Goal: Task Accomplishment & Management: Manage account settings

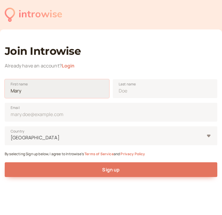
click at [65, 89] on input "First name" at bounding box center [57, 88] width 104 height 19
type input "Rocío"
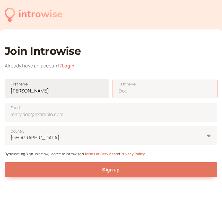
type input "Valero"
type input "[EMAIL_ADDRESS][DOMAIN_NAME]"
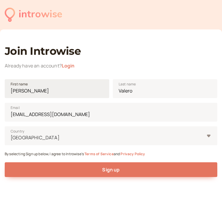
type input "[GEOGRAPHIC_DATA]"
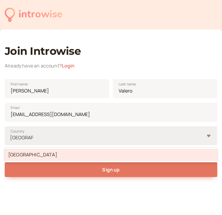
click at [68, 157] on div "[GEOGRAPHIC_DATA]" at bounding box center [111, 155] width 212 height 12
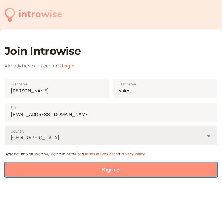
click at [74, 169] on button "Sign up" at bounding box center [111, 169] width 212 height 15
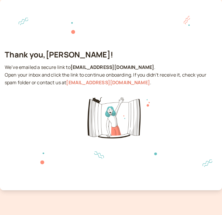
scroll to position [35, 0]
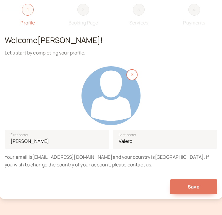
scroll to position [48, 0]
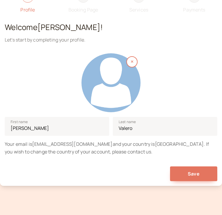
click at [114, 71] on div at bounding box center [110, 82] width 59 height 59
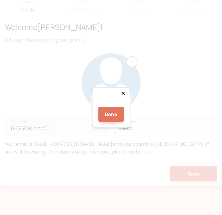
click at [167, 158] on div "Done" at bounding box center [111, 107] width 222 height 215
click at [111, 105] on img at bounding box center [111, 105] width 0 height 0
click at [111, 105] on div at bounding box center [155, 149] width 89 height 89
click at [194, 182] on div "Done" at bounding box center [111, 107] width 222 height 215
click at [110, 122] on button "Done" at bounding box center [110, 114] width 25 height 15
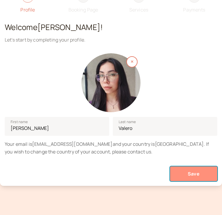
click at [194, 173] on span "Save" at bounding box center [193, 174] width 12 height 6
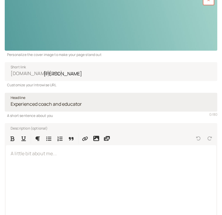
scroll to position [79, 0]
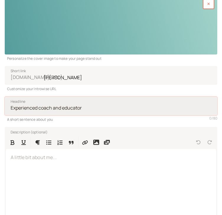
click at [89, 110] on input "Headline" at bounding box center [111, 106] width 212 height 19
click at [96, 108] on input "English coach" at bounding box center [111, 106] width 212 height 19
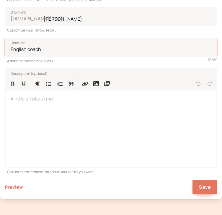
scroll to position [141, 0]
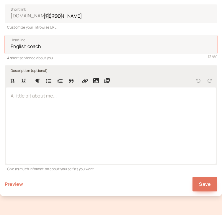
type input "English coach"
click at [46, 96] on p at bounding box center [111, 96] width 200 height 8
click at [49, 104] on div at bounding box center [111, 125] width 210 height 76
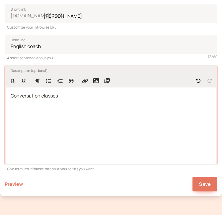
click at [76, 101] on div "Conversation classes" at bounding box center [111, 125] width 210 height 76
click at [14, 95] on span "Conversation classes" at bounding box center [34, 95] width 47 height 6
click at [30, 96] on span "Conversation classes" at bounding box center [34, 95] width 47 height 6
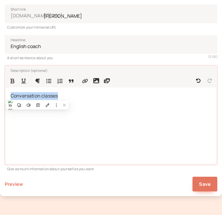
drag, startPoint x: 80, startPoint y: 96, endPoint x: -15, endPoint y: 97, distance: 95.7
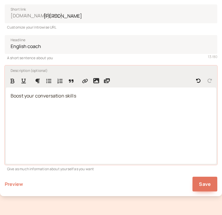
click at [52, 95] on span "Boost your conversation skills" at bounding box center [43, 95] width 65 height 6
click at [98, 97] on p "Boost your speaking skills" at bounding box center [111, 96] width 200 height 8
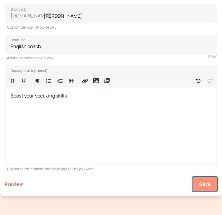
click at [209, 179] on button "Save" at bounding box center [204, 184] width 25 height 15
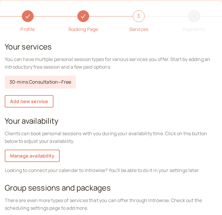
scroll to position [36, 0]
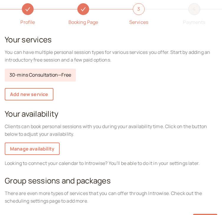
click at [64, 75] on link "30-mins Consultation — Free" at bounding box center [40, 75] width 71 height 13
select select "30"
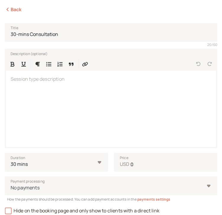
scroll to position [78, 0]
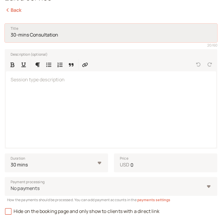
drag, startPoint x: 70, startPoint y: 33, endPoint x: 26, endPoint y: 36, distance: 43.4
click at [26, 36] on input "30-mins Consultation" at bounding box center [111, 33] width 212 height 19
click at [52, 36] on input "30-min" at bounding box center [111, 33] width 212 height 19
click at [44, 33] on input "30-min Coaching" at bounding box center [111, 33] width 212 height 19
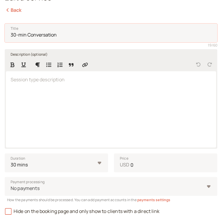
type input "30-min Conversation"
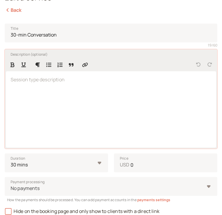
click at [84, 89] on div at bounding box center [111, 109] width 210 height 76
click at [90, 88] on div "Boost your speaking skills" at bounding box center [111, 109] width 210 height 76
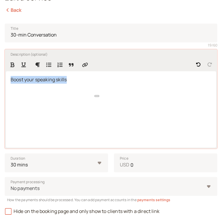
copy span "Boost your speaking skills"
click at [126, 89] on div "Boost your speaking skills" at bounding box center [111, 109] width 210 height 76
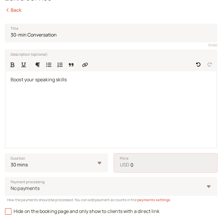
click at [143, 163] on input "0" at bounding box center [165, 162] width 103 height 19
type input "10"
click at [152, 150] on div "Duration 10 mins 15 mins 30 mins 45 mins 1 hour 1.5 hours 2 hours Custom… Price…" at bounding box center [111, 161] width 212 height 24
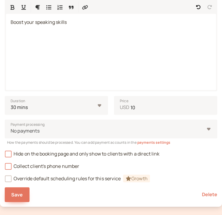
scroll to position [156, 0]
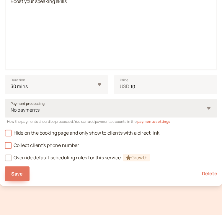
click at [31, 102] on span "Payment processing" at bounding box center [28, 104] width 34 height 6
click at [11, 107] on input "Payment processing No payments" at bounding box center [10, 110] width 1 height 7
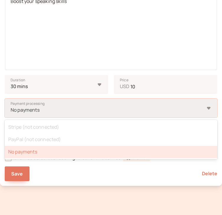
click at [68, 115] on div "No payments" at bounding box center [108, 110] width 194 height 11
click at [11, 113] on input "Payment processing option No payments selected, 3 of 3. 3 results available. Us…" at bounding box center [10, 110] width 1 height 7
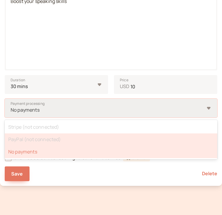
click at [81, 141] on div "PayPal (not connected)" at bounding box center [111, 139] width 212 height 12
click at [11, 113] on input "Payment processing option No payments selected, 3 of 3. 3 results available. Us…" at bounding box center [10, 110] width 1 height 7
click at [53, 138] on div "PayPal (not connected)" at bounding box center [111, 139] width 212 height 12
click at [11, 113] on input "Payment processing option No payments selected, 3 of 3. 3 results available. Us…" at bounding box center [10, 110] width 1 height 7
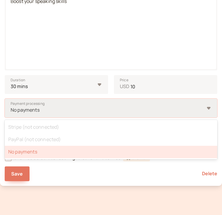
click at [37, 151] on div "No payments" at bounding box center [111, 152] width 212 height 12
click at [11, 113] on input "Payment processing option No payments selected, 3 of 3. 3 results available. Us…" at bounding box center [10, 110] width 1 height 7
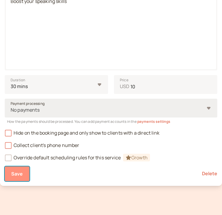
click at [16, 175] on span "Save" at bounding box center [17, 174] width 12 height 6
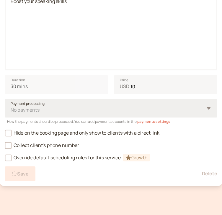
scroll to position [83, 0]
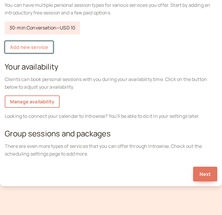
click at [35, 45] on link "Add new service" at bounding box center [29, 47] width 49 height 12
select select "30"
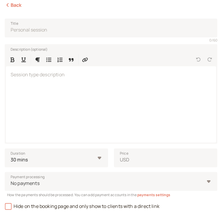
scroll to position [49, 0]
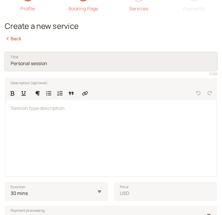
click at [48, 62] on input "Title" at bounding box center [111, 61] width 212 height 19
type input "60-min Conversation"
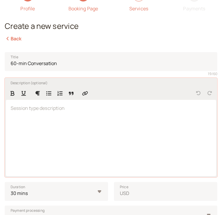
click at [75, 115] on div at bounding box center [111, 138] width 210 height 76
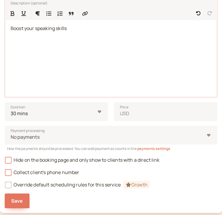
scroll to position [131, 0]
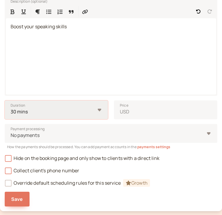
click at [76, 113] on select "10 mins 15 mins 30 mins 45 mins 1 hour 1.5 hours 2 hours Custom…" at bounding box center [56, 109] width 103 height 19
select select "60"
click at [5, 100] on select "10 mins 15 mins 30 mins 45 mins 1 hour 1.5 hours 2 hours Custom…" at bounding box center [56, 109] width 103 height 19
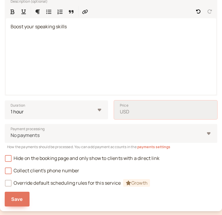
click at [133, 110] on input "Price USD" at bounding box center [165, 109] width 103 height 19
click at [144, 113] on input "Price USD" at bounding box center [165, 109] width 103 height 19
click at [139, 112] on input "20" at bounding box center [165, 109] width 103 height 19
type input "1"
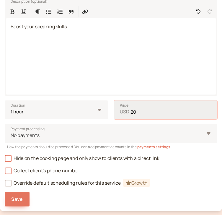
click at [143, 115] on input "20" at bounding box center [165, 109] width 103 height 19
type input "15"
click at [136, 123] on div "Payment processing No payments How the payments should be processed. You can ad…" at bounding box center [111, 134] width 212 height 30
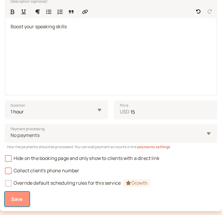
click at [14, 201] on span "Save" at bounding box center [17, 199] width 12 height 6
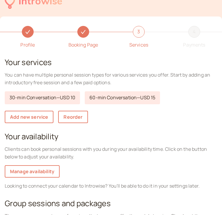
scroll to position [83, 0]
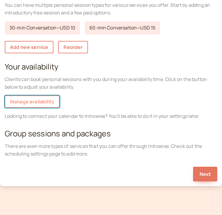
click at [41, 98] on link "Manage availability" at bounding box center [32, 101] width 55 height 12
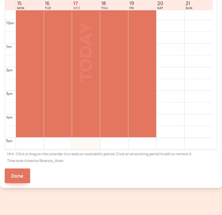
scroll to position [269, 0]
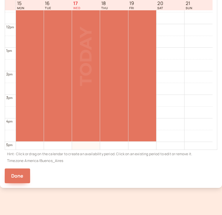
click at [26, 140] on div at bounding box center [30, 141] width 28 height 2
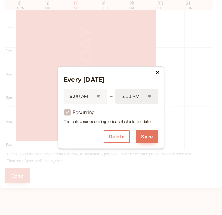
click at [137, 96] on div at bounding box center [132, 96] width 24 height 8
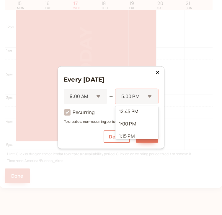
scroll to position [166, 0]
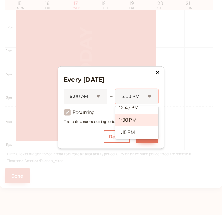
click at [133, 119] on div "1:00 PM" at bounding box center [136, 120] width 43 height 12
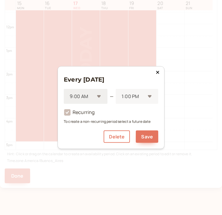
click at [96, 98] on div "9:00 AM" at bounding box center [86, 96] width 44 height 15
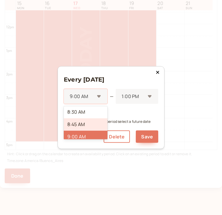
scroll to position [417, 0]
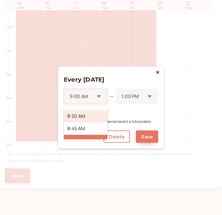
click at [91, 116] on div "8:30 AM" at bounding box center [86, 116] width 44 height 12
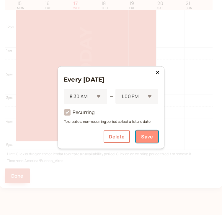
click at [150, 138] on button "Save" at bounding box center [146, 136] width 22 height 12
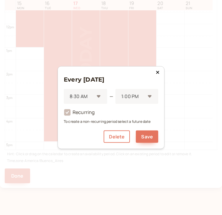
click at [67, 113] on icon at bounding box center [67, 113] width 10 height 10
click at [157, 72] on icon at bounding box center [157, 72] width 3 height 3
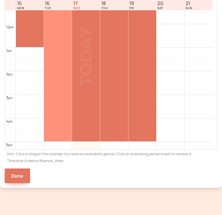
click at [53, 87] on div at bounding box center [58, 47] width 28 height 188
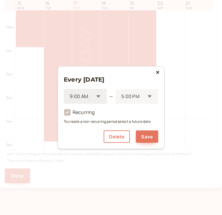
click at [85, 97] on div at bounding box center [81, 96] width 25 height 8
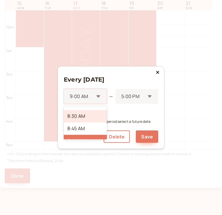
click at [89, 114] on div "8:30 AM" at bounding box center [85, 116] width 43 height 12
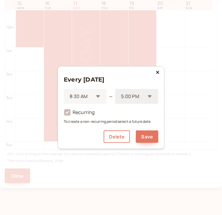
click at [137, 98] on div at bounding box center [132, 96] width 25 height 8
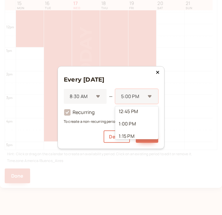
scroll to position [178, 0]
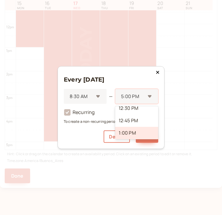
click at [139, 131] on div "1:00 PM" at bounding box center [136, 133] width 43 height 12
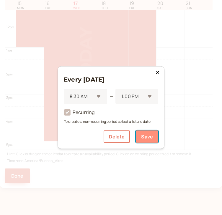
click at [147, 135] on button "Save" at bounding box center [146, 136] width 22 height 12
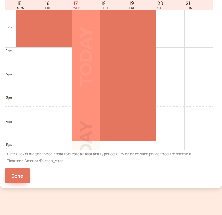
click at [83, 78] on div at bounding box center [86, 47] width 28 height 188
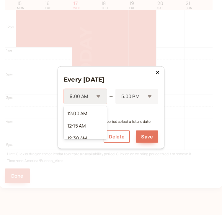
click at [93, 100] on div at bounding box center [81, 96] width 25 height 8
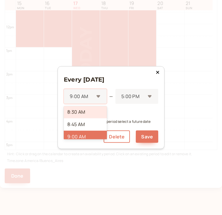
scroll to position [417, 0]
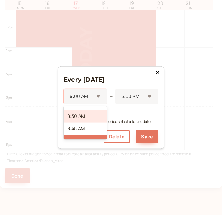
click at [93, 111] on div "8:30 AM" at bounding box center [85, 116] width 43 height 12
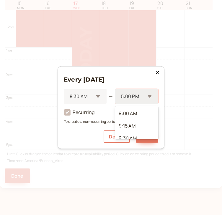
click at [146, 93] on div "5:00 PM" at bounding box center [136, 96] width 43 height 15
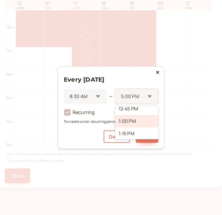
scroll to position [190, 0]
click at [135, 122] on div "1:00 PM" at bounding box center [136, 121] width 43 height 12
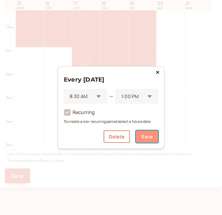
click at [146, 134] on button "Save" at bounding box center [146, 136] width 22 height 12
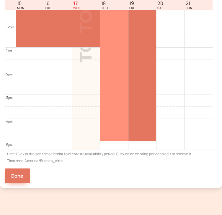
click at [113, 79] on div at bounding box center [114, 47] width 28 height 188
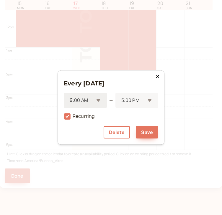
click at [90, 100] on div at bounding box center [81, 101] width 25 height 8
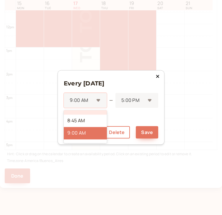
click at [95, 113] on div "8:30 AM" at bounding box center [85, 109] width 43 height 12
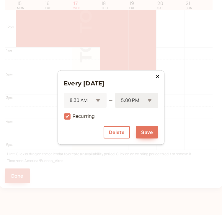
click at [131, 101] on div at bounding box center [132, 101] width 25 height 8
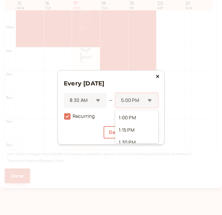
scroll to position [140, 0]
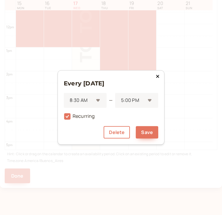
click at [158, 130] on div "Every [DATE] 8:30 AM — 5:00 PM Recurring Delete Save" at bounding box center [110, 107] width 107 height 75
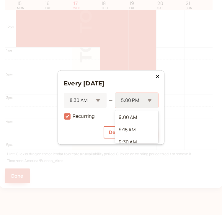
click at [150, 105] on div "5:00 PM" at bounding box center [136, 100] width 43 height 15
click at [144, 113] on div "1:00 PM" at bounding box center [136, 108] width 43 height 12
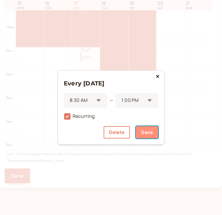
click at [147, 131] on button "Save" at bounding box center [146, 132] width 22 height 12
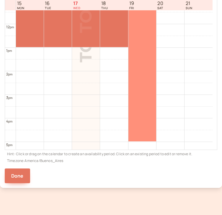
click at [147, 101] on div at bounding box center [142, 47] width 28 height 188
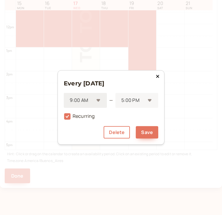
click at [91, 102] on div at bounding box center [81, 101] width 25 height 8
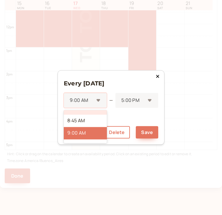
click at [93, 113] on div "8:30 AM" at bounding box center [85, 109] width 43 height 12
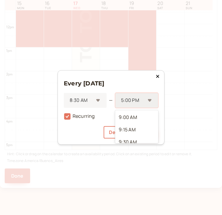
click at [128, 103] on div at bounding box center [132, 101] width 25 height 8
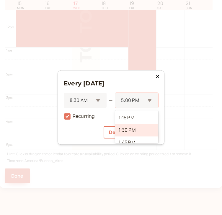
scroll to position [197, 0]
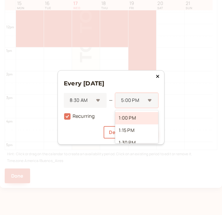
click at [139, 122] on div "1:00 PM" at bounding box center [136, 118] width 43 height 12
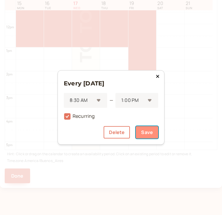
click at [150, 133] on button "Save" at bounding box center [146, 132] width 22 height 12
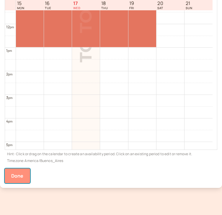
click at [25, 175] on button "Done" at bounding box center [17, 175] width 25 height 15
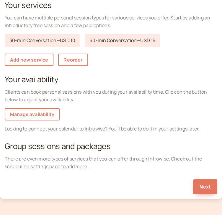
scroll to position [83, 0]
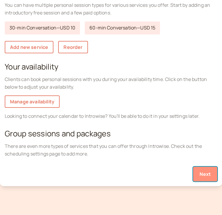
click at [212, 172] on button "Next" at bounding box center [205, 174] width 24 height 15
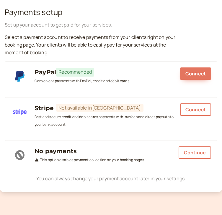
scroll to position [72, 0]
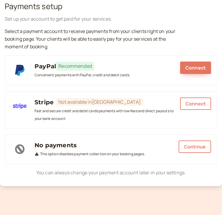
drag, startPoint x: 221, startPoint y: 164, endPoint x: 221, endPoint y: 170, distance: 5.9
click at [221, 170] on div at bounding box center [221, 107] width 0 height 215
click at [201, 143] on button "Continue" at bounding box center [194, 147] width 32 height 12
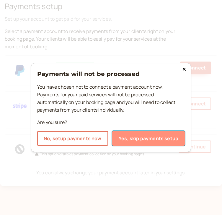
click at [148, 140] on button "Yes, skip payments setup" at bounding box center [148, 138] width 72 height 15
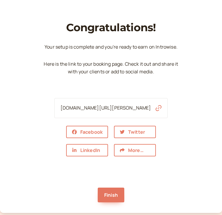
scroll to position [65, 0]
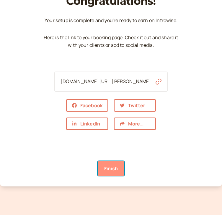
click at [116, 169] on link "Finish" at bounding box center [111, 168] width 27 height 15
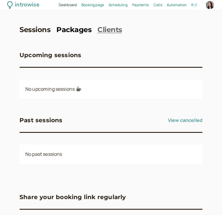
click at [75, 28] on link "Packages" at bounding box center [73, 30] width 35 height 9
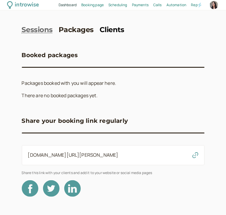
click at [112, 30] on link "Clients" at bounding box center [112, 30] width 25 height 9
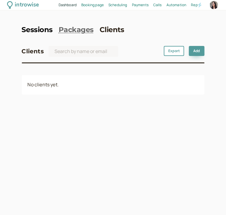
click at [43, 29] on link "Sessions" at bounding box center [37, 30] width 31 height 9
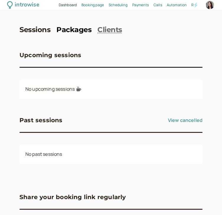
click at [71, 29] on link "Packages" at bounding box center [73, 30] width 35 height 9
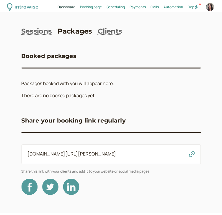
scroll to position [0, 7]
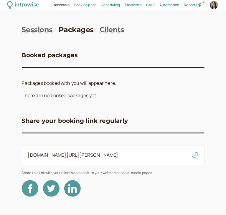
click at [215, 6] on div at bounding box center [214, 5] width 8 height 8
select select
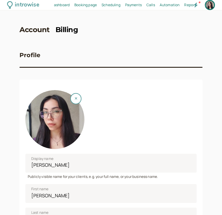
click at [65, 33] on link "Billing" at bounding box center [66, 30] width 23 height 9
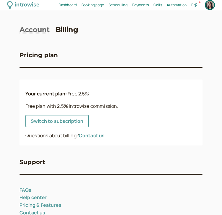
click at [141, 2] on span "Payments" at bounding box center [140, 4] width 16 height 5
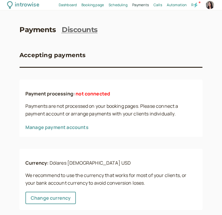
click at [197, 6] on icon at bounding box center [195, 5] width 4 height 5
click at [211, 6] on div at bounding box center [209, 5] width 8 height 8
select select
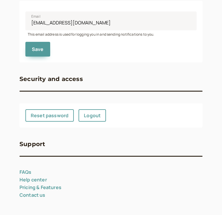
scroll to position [24, 0]
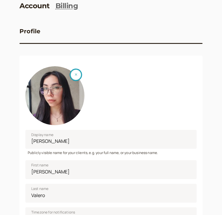
click at [75, 73] on icon "button" at bounding box center [76, 75] width 3 height 4
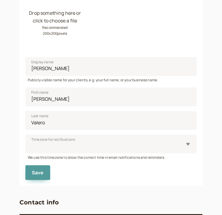
scroll to position [0, 0]
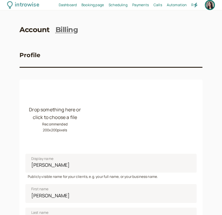
click at [74, 3] on span "Dashboard" at bounding box center [68, 4] width 18 height 5
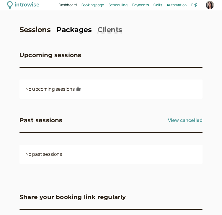
click at [73, 32] on link "Packages" at bounding box center [73, 30] width 35 height 9
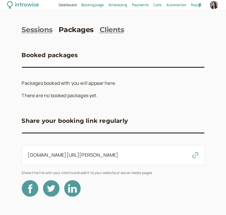
click at [90, 4] on span "Booking page" at bounding box center [92, 4] width 22 height 5
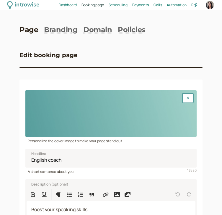
click at [69, 2] on span "Dashboard" at bounding box center [68, 4] width 18 height 5
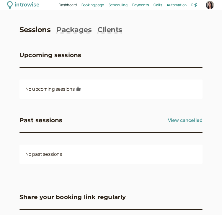
click at [122, 2] on span "Scheduling" at bounding box center [117, 4] width 19 height 5
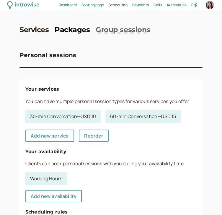
click at [80, 30] on link "Packages" at bounding box center [71, 30] width 35 height 9
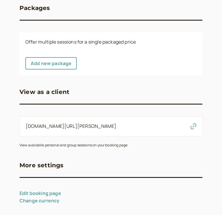
scroll to position [51, 0]
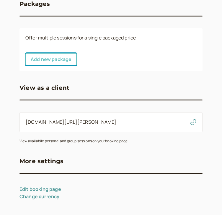
click at [54, 58] on link "Add new package" at bounding box center [50, 59] width 51 height 12
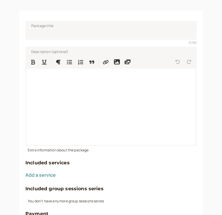
scroll to position [70, 0]
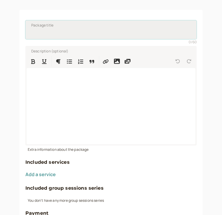
click at [122, 32] on input "Package title" at bounding box center [110, 29] width 171 height 19
click at [34, 31] on input "Mensual" at bounding box center [110, 29] width 171 height 19
click at [83, 31] on input "Plan Mensual" at bounding box center [110, 29] width 171 height 19
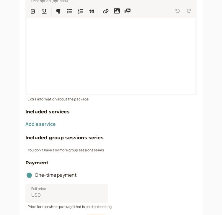
scroll to position [121, 0]
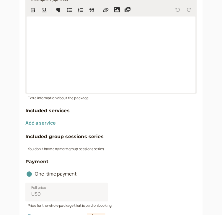
type input "Plan Mensual"
click at [134, 51] on div at bounding box center [111, 54] width 168 height 76
click at [48, 122] on button "Add a service" at bounding box center [40, 122] width 30 height 5
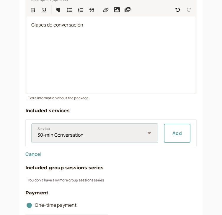
click at [156, 131] on select "30-min Conversation 60-min Conversation" at bounding box center [95, 133] width 126 height 19
click at [148, 130] on select "30-min Conversation 60-min Conversation" at bounding box center [95, 133] width 126 height 19
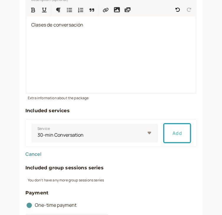
click at [179, 133] on button "Add" at bounding box center [176, 133] width 27 height 19
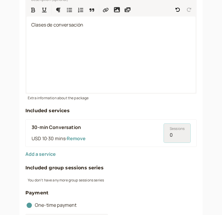
click at [175, 133] on input "0" at bounding box center [176, 133] width 27 height 19
click at [176, 134] on input "0" at bounding box center [176, 133] width 27 height 19
drag, startPoint x: 171, startPoint y: 135, endPoint x: 161, endPoint y: 137, distance: 10.8
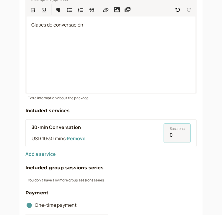
click at [161, 137] on div "30-min Conversation USD 10 · 30 mins · Remove Sessions 0" at bounding box center [110, 133] width 171 height 28
type input "12"
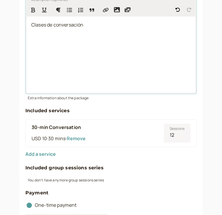
click at [154, 43] on div "Clases de conversación" at bounding box center [111, 54] width 168 height 76
click at [145, 42] on div "Clases de conversación" at bounding box center [111, 54] width 168 height 76
click at [118, 28] on p "Clases de conversación" at bounding box center [110, 25] width 159 height 8
click at [101, 24] on p "Clases de conversación" at bounding box center [110, 25] width 159 height 8
click at [154, 24] on p "Clases de conversación 3 veces por semana" at bounding box center [110, 25] width 159 height 8
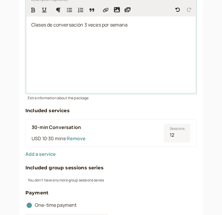
click at [159, 25] on p "Clases de conversación 3 veces por semana" at bounding box center [110, 25] width 159 height 8
click at [155, 25] on p "Clases de conversación 3 veces por semana" at bounding box center [110, 25] width 159 height 8
click at [151, 25] on p "Clases de conversación 3 veces por semana" at bounding box center [110, 25] width 159 height 8
click at [85, 26] on span "Clases de conversación 3 veces por semana" at bounding box center [79, 25] width 96 height 6
click at [173, 26] on p "Clases de conversación de 30 minutos (3 veces por semana" at bounding box center [110, 25] width 159 height 8
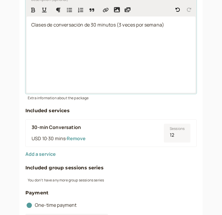
click at [172, 27] on p "Clases de conversación de 30 minutos (3 veces por semana)" at bounding box center [110, 25] width 159 height 8
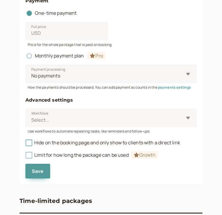
scroll to position [308, 0]
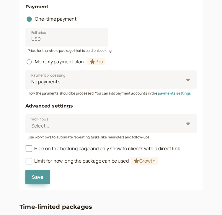
click at [101, 60] on span "Pro" at bounding box center [96, 62] width 18 height 8
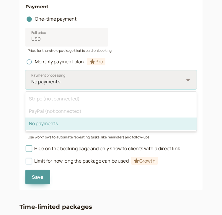
click at [172, 81] on div at bounding box center [107, 82] width 153 height 8
click at [32, 81] on input "Payment processing option No payments selected, 3 of 3. 3 results available. Us…" at bounding box center [31, 81] width 1 height 7
click at [172, 81] on div at bounding box center [107, 82] width 153 height 8
click at [32, 81] on input "Payment processing option No payments selected, 3 of 3. 3 results available. Us…" at bounding box center [31, 81] width 1 height 7
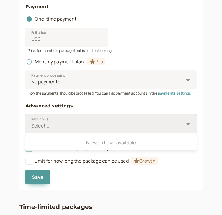
click at [179, 126] on div at bounding box center [107, 126] width 153 height 8
click at [32, 126] on input "Workflows Use Up and Down to choose options, press Enter to select the currentl…" at bounding box center [31, 126] width 1 height 7
click at [179, 126] on div at bounding box center [107, 126] width 153 height 8
click at [32, 126] on input "Workflows Use Up and Down to choose options, press Enter to select the currentl…" at bounding box center [31, 126] width 1 height 7
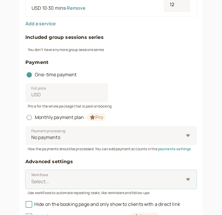
scroll to position [255, 0]
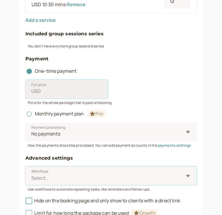
click at [90, 94] on input "Full price USD" at bounding box center [66, 89] width 82 height 19
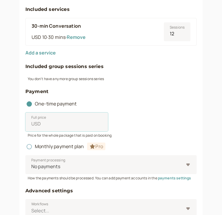
scroll to position [223, 0]
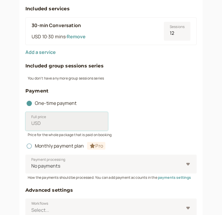
click at [86, 126] on input "Full price USD" at bounding box center [66, 121] width 82 height 19
type input "100"
click at [150, 116] on div "Full price USD 100" at bounding box center [110, 121] width 171 height 19
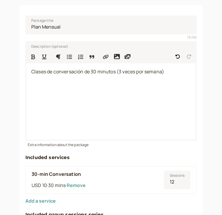
scroll to position [75, 0]
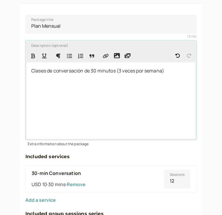
click at [177, 72] on p "Clases de conversación de 30 minutos (3 veces por semana)" at bounding box center [110, 71] width 159 height 8
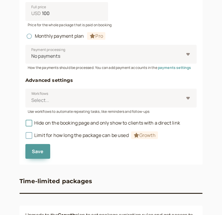
scroll to position [336, 0]
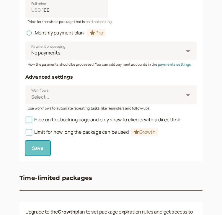
click at [37, 151] on span "Save" at bounding box center [38, 148] width 12 height 6
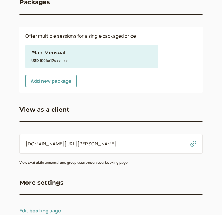
scroll to position [77, 0]
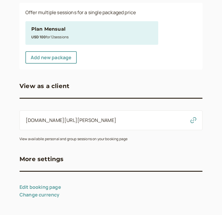
click at [83, 32] on div "Plan Mensual" at bounding box center [91, 29] width 121 height 8
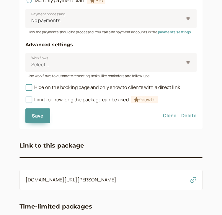
scroll to position [444, 0]
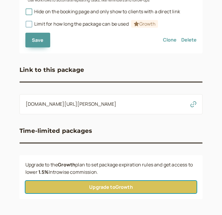
click at [130, 188] on link "Upgrade to Growth" at bounding box center [110, 187] width 171 height 12
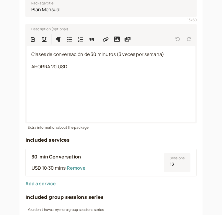
scroll to position [90, 0]
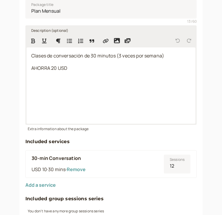
click at [135, 66] on p "AHORRA 20 USD" at bounding box center [110, 69] width 159 height 8
drag, startPoint x: 84, startPoint y: 82, endPoint x: 26, endPoint y: 83, distance: 57.7
click at [26, 83] on div "Description (optional) Clases de conversación de 30 minutos (3 veces por semana…" at bounding box center [110, 75] width 171 height 100
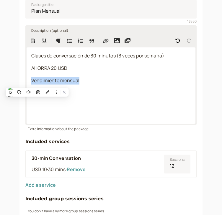
copy span "Vencimiento mensual"
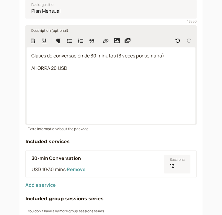
click at [31, 72] on p "AHORRA 20 USD" at bounding box center [110, 69] width 159 height 8
click at [83, 82] on p "AHORRA 20 USD" at bounding box center [110, 81] width 159 height 8
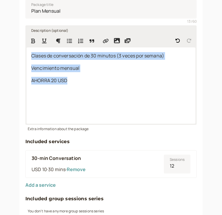
drag, startPoint x: 82, startPoint y: 82, endPoint x: 28, endPoint y: 50, distance: 63.6
click at [28, 50] on div "Clases de conversación de 30 minutos (3 veces por semana) Vencimiento mensual A…" at bounding box center [111, 85] width 168 height 76
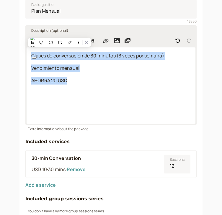
copy div "Clases de conversación de 30 minutos (3 veces por semana) Vencimiento mensual A…"
click at [92, 85] on div "Clases de conversación de 30 minutos (3 veces por semana) Vencimiento mensual A…" at bounding box center [111, 85] width 168 height 76
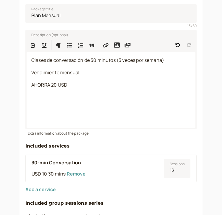
scroll to position [84, 0]
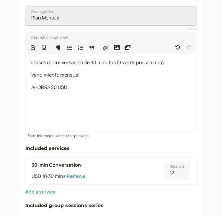
click at [114, 16] on input "Plan Mensual" at bounding box center [110, 15] width 171 height 19
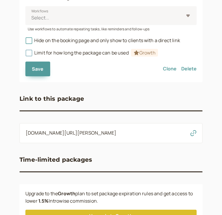
scroll to position [444, 0]
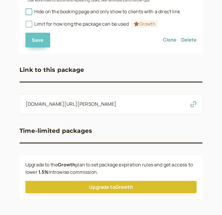
type input "Plan Mensual 30 min"
click at [29, 39] on button "Save" at bounding box center [37, 40] width 25 height 15
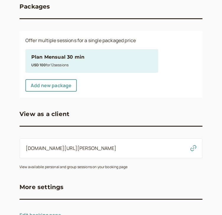
scroll to position [34, 0]
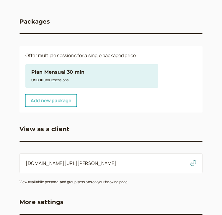
click at [66, 100] on link "Add new package" at bounding box center [50, 100] width 51 height 12
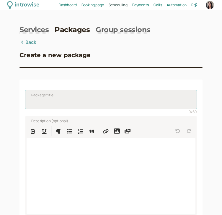
click at [73, 100] on input "Package title" at bounding box center [110, 99] width 171 height 19
type input "Plan mensual 60 min"
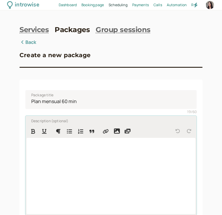
paste div
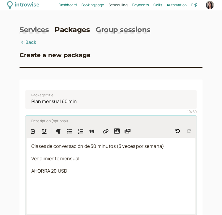
click at [97, 168] on div "Clases de conversación de 30 minutos (3 veces por semana) Vencimiento mensual A…" at bounding box center [111, 176] width 168 height 76
click at [96, 146] on span "Clases de conversación de 30 minutos (3 veces por semana)" at bounding box center [97, 146] width 133 height 6
click at [55, 171] on span "AHORRA 20 USD" at bounding box center [49, 171] width 36 height 6
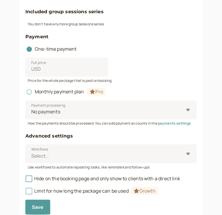
scroll to position [248, 0]
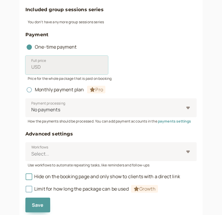
click at [65, 69] on input "Full price USD" at bounding box center [66, 65] width 82 height 19
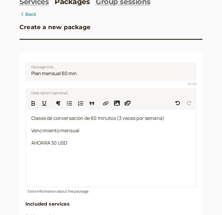
scroll to position [27, 0]
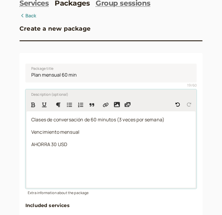
click at [54, 146] on span "AHORRA 30 USD" at bounding box center [49, 144] width 36 height 6
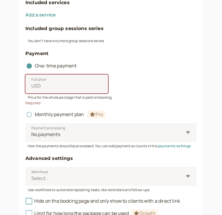
scroll to position [230, 0]
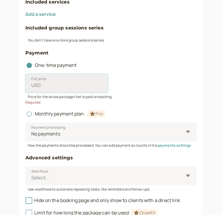
click at [76, 85] on input "Full price USD" at bounding box center [66, 83] width 82 height 19
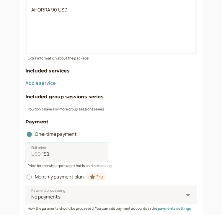
scroll to position [157, 0]
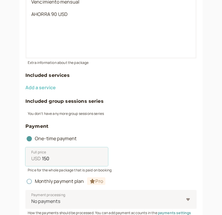
type input "150"
click at [41, 86] on button "Add a service" at bounding box center [40, 87] width 30 height 5
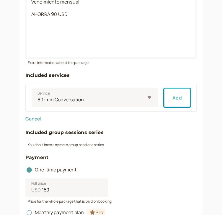
click at [180, 102] on button "Add" at bounding box center [176, 97] width 27 height 19
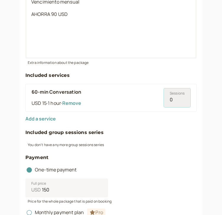
click at [176, 99] on input "0" at bounding box center [176, 97] width 27 height 19
type input "12"
click at [219, 129] on div "introwise Dashboard Dashboard Booking page Booking Scheduling Scheduling Paymen…" at bounding box center [111, 142] width 222 height 599
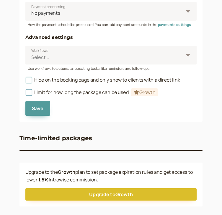
scroll to position [384, 0]
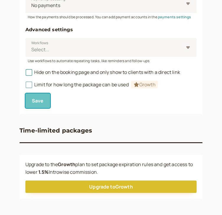
click at [40, 105] on button "Save" at bounding box center [37, 100] width 25 height 15
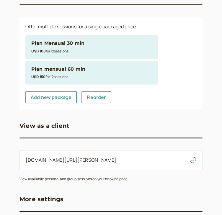
scroll to position [62, 0]
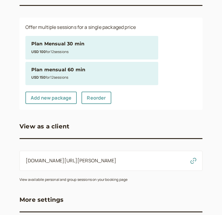
click at [60, 77] on small "USD 150 for 12 session s" at bounding box center [49, 77] width 37 height 5
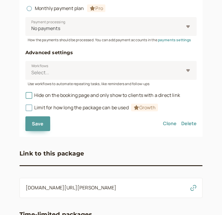
scroll to position [444, 0]
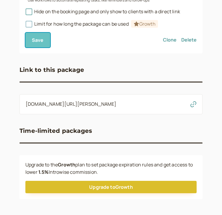
click at [43, 43] on button "Save" at bounding box center [37, 40] width 25 height 15
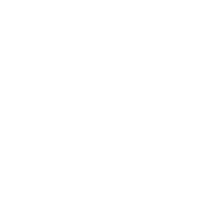
scroll to position [103, 0]
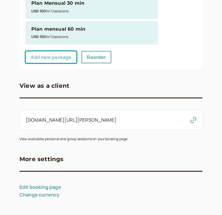
click at [49, 55] on link "Add new package" at bounding box center [50, 57] width 51 height 12
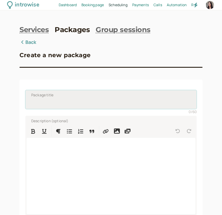
click at [61, 100] on input "Package title" at bounding box center [110, 99] width 171 height 19
type input "P"
type input "Plan mensual PRO 30 min"
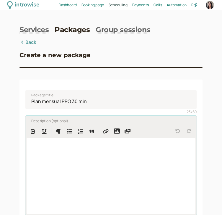
click at [60, 171] on div at bounding box center [111, 176] width 168 height 76
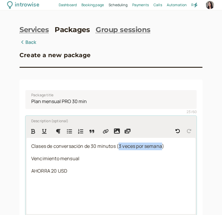
drag, startPoint x: 120, startPoint y: 146, endPoint x: 163, endPoint y: 148, distance: 43.0
click at [163, 148] on span "Clases de conversación de 30 minutos (3 veces por semana)" at bounding box center [97, 146] width 133 height 6
click at [54, 170] on span "AHORRA 20 USD" at bounding box center [49, 171] width 36 height 6
click at [88, 173] on p "AHORRA 100 USD" at bounding box center [110, 171] width 159 height 8
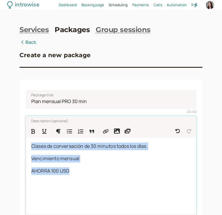
drag, startPoint x: 72, startPoint y: 171, endPoint x: 21, endPoint y: 141, distance: 59.5
copy div "Clases de conversación de 30 minutos todos los días. Vencimiento mensual AHORRA…"
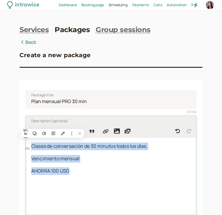
click at [99, 169] on p "AHORRA 100 USD" at bounding box center [110, 171] width 159 height 8
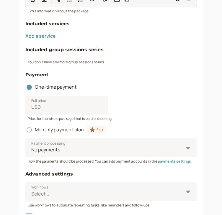
scroll to position [213, 0]
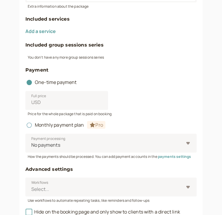
click at [128, 99] on div "Full price USD" at bounding box center [110, 100] width 171 height 19
click at [85, 99] on input "Full price USD" at bounding box center [66, 100] width 82 height 19
type input "200"
click at [146, 105] on div "Full price USD 200" at bounding box center [110, 100] width 171 height 19
click at [47, 30] on button "Add a service" at bounding box center [40, 31] width 30 height 5
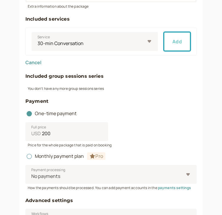
click at [173, 42] on button "Add" at bounding box center [176, 41] width 27 height 19
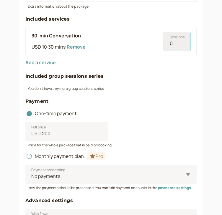
click at [177, 46] on input "0" at bounding box center [176, 41] width 27 height 19
type input "30"
click at [207, 64] on div "introwise Dashboard Dashboard Booking page Booking Scheduling Scheduling Paymen…" at bounding box center [111, 86] width 222 height 599
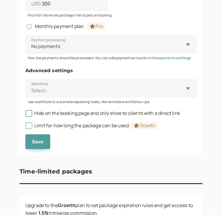
scroll to position [384, 0]
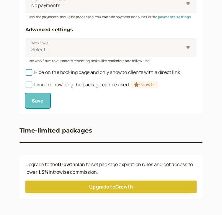
click at [39, 100] on span "Save" at bounding box center [38, 101] width 12 height 6
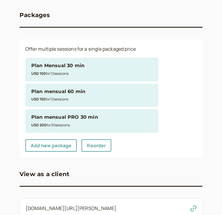
scroll to position [40, 0]
click at [68, 67] on div "Plan Mensual 30 min" at bounding box center [57, 66] width 53 height 8
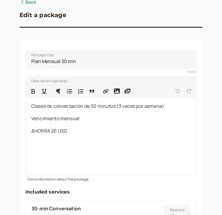
drag, startPoint x: 213, startPoint y: 59, endPoint x: 224, endPoint y: 34, distance: 27.4
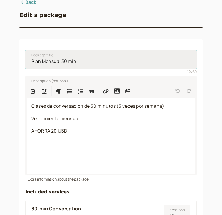
click at [45, 61] on input "Plan Mensual 30 min" at bounding box center [110, 59] width 171 height 19
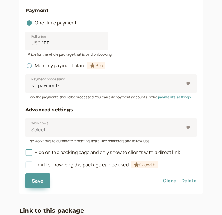
scroll to position [444, 0]
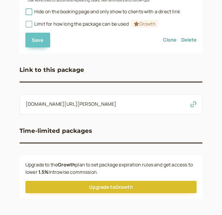
type input "Plan mensual 30 min"
click at [32, 38] on span "Save" at bounding box center [38, 40] width 12 height 6
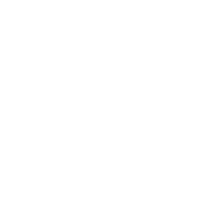
scroll to position [128, 0]
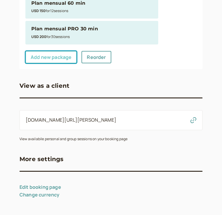
click at [63, 60] on link "Add new package" at bounding box center [50, 57] width 51 height 12
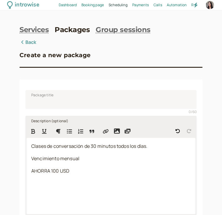
click at [55, 171] on span "AHORRA 100 USD" at bounding box center [50, 171] width 38 height 6
click at [91, 148] on span "Clases de conversación de 30 minutos todos los días." at bounding box center [89, 146] width 116 height 6
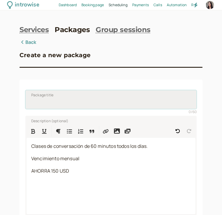
click at [64, 106] on input "Package title" at bounding box center [110, 99] width 171 height 19
click at [61, 102] on input "Plan mensual 60 min" at bounding box center [110, 99] width 171 height 19
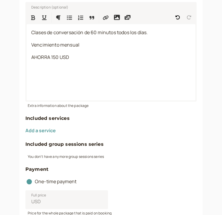
scroll to position [111, 0]
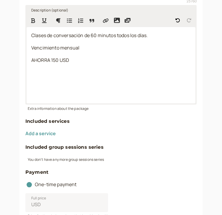
type input "Plan mensual PRO 60 min"
click at [59, 59] on span "AHORRA 150 USD" at bounding box center [50, 60] width 38 height 6
click at [80, 66] on div "Clases de conversación de 60 minutos todos los días. Vencimiento mensual AHORRA…" at bounding box center [111, 65] width 168 height 76
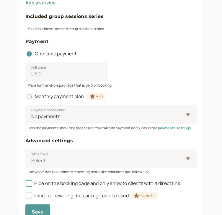
scroll to position [242, 0]
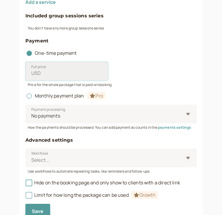
click at [87, 74] on input "Full price USD" at bounding box center [66, 71] width 82 height 19
type input "300"
click at [165, 66] on div "Full price USD 300" at bounding box center [110, 71] width 171 height 19
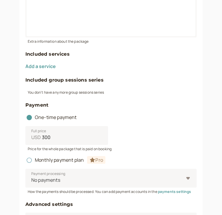
scroll to position [174, 0]
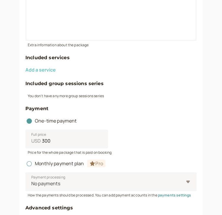
click at [52, 70] on button "Add a service" at bounding box center [40, 69] width 30 height 5
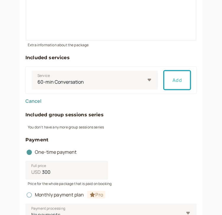
click at [177, 80] on button "Add" at bounding box center [176, 80] width 27 height 19
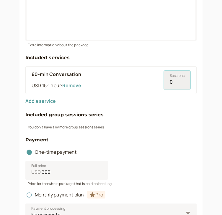
click at [171, 84] on input "0" at bounding box center [176, 80] width 27 height 19
type input "30"
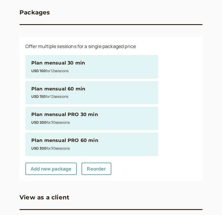
scroll to position [154, 0]
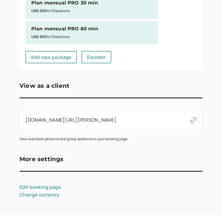
click at [194, 120] on icon "button" at bounding box center [193, 120] width 6 height 6
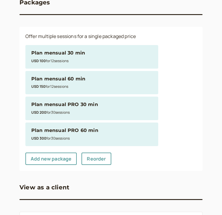
scroll to position [0, 0]
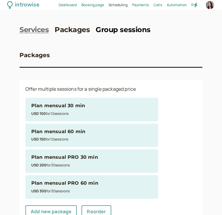
click at [123, 31] on link "Group sessions" at bounding box center [122, 30] width 54 height 9
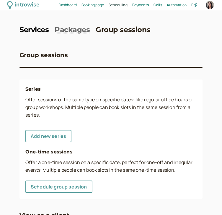
click at [32, 32] on link "Services" at bounding box center [33, 30] width 29 height 9
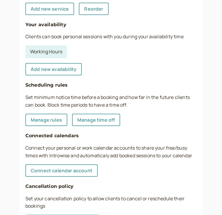
scroll to position [128, 0]
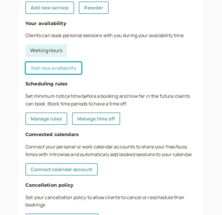
click at [53, 69] on link "Add new availability" at bounding box center [53, 68] width 56 height 12
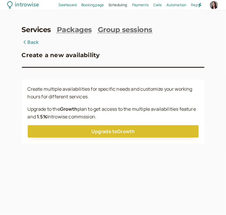
click at [32, 42] on link "Back" at bounding box center [30, 43] width 17 height 8
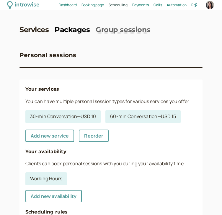
click at [80, 33] on link "Packages" at bounding box center [71, 30] width 35 height 9
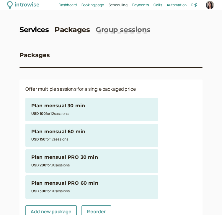
click at [44, 31] on link "Services" at bounding box center [33, 30] width 29 height 9
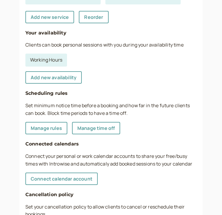
scroll to position [125, 0]
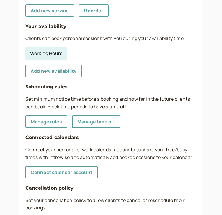
click at [41, 52] on link "Working Hours" at bounding box center [46, 53] width 42 height 13
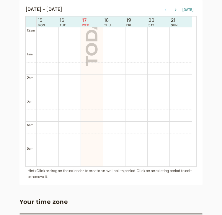
scroll to position [189, 0]
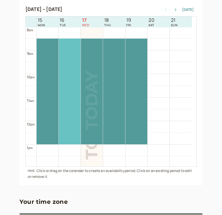
click at [66, 82] on div at bounding box center [70, 92] width 22 height 106
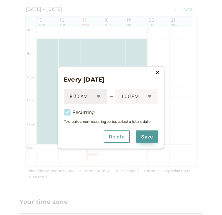
click at [100, 97] on div "8:30 AM" at bounding box center [85, 96] width 43 height 15
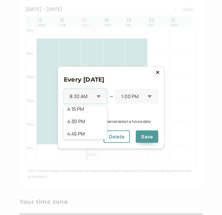
scroll to position [835, 0]
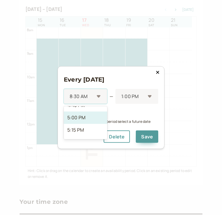
click at [85, 116] on div "5:00 PM" at bounding box center [85, 118] width 43 height 12
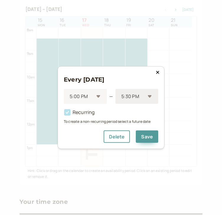
click at [138, 98] on div at bounding box center [132, 96] width 24 height 8
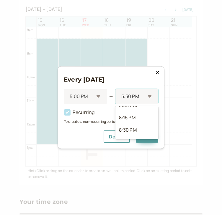
scroll to position [161, 0]
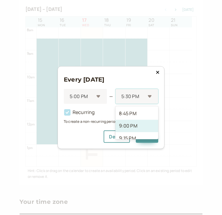
click at [143, 125] on div "9:00 PM" at bounding box center [136, 126] width 43 height 12
click at [143, 98] on div at bounding box center [132, 96] width 25 height 8
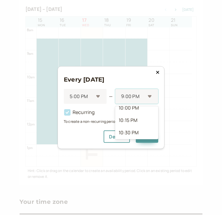
scroll to position [215, 0]
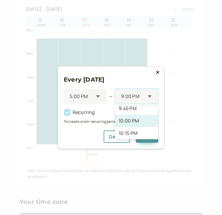
click at [133, 123] on div "10:00 PM" at bounding box center [136, 121] width 43 height 12
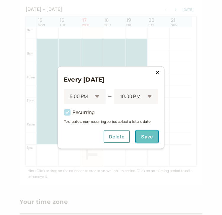
click at [148, 138] on button "Save" at bounding box center [146, 136] width 22 height 12
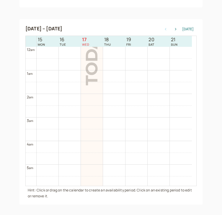
scroll to position [107, 0]
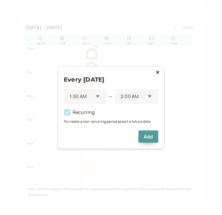
click at [154, 73] on button at bounding box center [157, 73] width 7 height 6
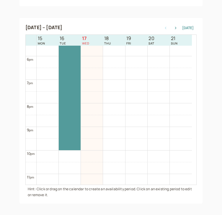
scroll to position [406, 0]
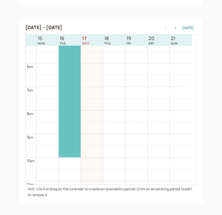
click at [70, 100] on div at bounding box center [70, 99] width 22 height 118
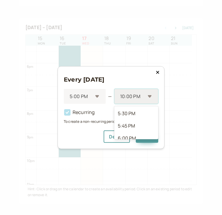
click at [135, 98] on div at bounding box center [132, 96] width 26 height 8
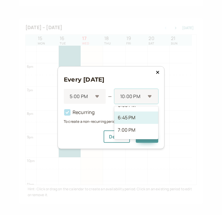
click at [139, 118] on div "6:45 PM" at bounding box center [136, 118] width 44 height 12
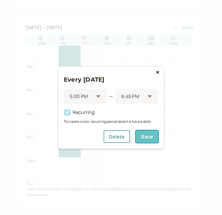
click at [148, 136] on button "Save" at bounding box center [146, 136] width 22 height 12
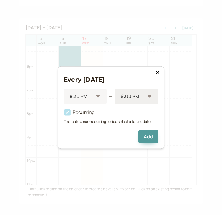
click at [131, 99] on div at bounding box center [132, 96] width 25 height 8
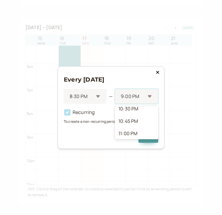
scroll to position [82, 0]
click at [135, 109] on div "10:30 PM" at bounding box center [136, 105] width 43 height 12
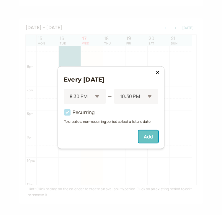
click at [146, 135] on button "Add" at bounding box center [148, 136] width 20 height 12
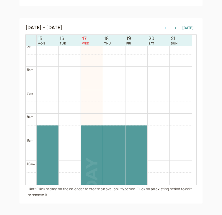
scroll to position [132, 0]
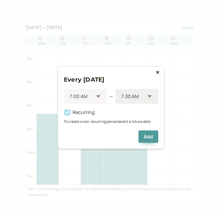
click at [133, 97] on div at bounding box center [132, 96] width 24 height 8
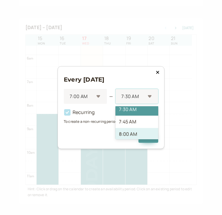
scroll to position [0, 0]
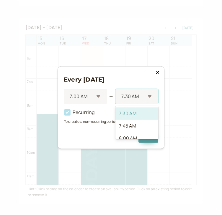
click at [146, 116] on div "7:30 AM" at bounding box center [136, 114] width 43 height 12
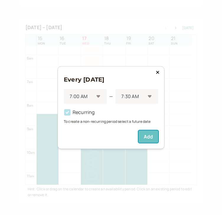
click at [147, 135] on button "Add" at bounding box center [148, 136] width 20 height 12
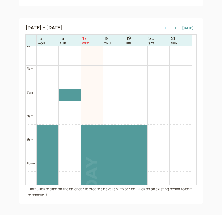
scroll to position [112, 0]
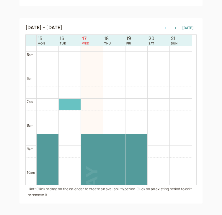
click at [72, 105] on div at bounding box center [70, 104] width 22 height 11
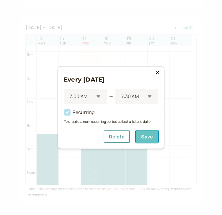
click at [153, 136] on button "Save" at bounding box center [146, 136] width 22 height 12
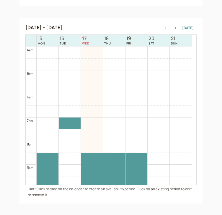
scroll to position [91, 0]
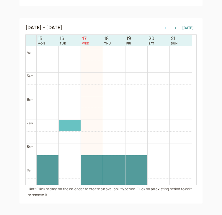
click at [70, 122] on div at bounding box center [70, 125] width 22 height 11
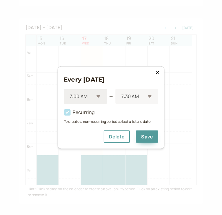
click at [86, 91] on div "7:00 AM" at bounding box center [82, 96] width 25 height 11
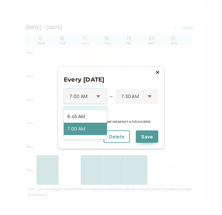
scroll to position [319, 0]
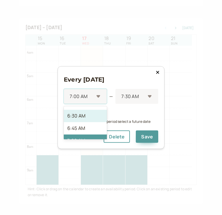
click at [87, 114] on div "6:30 AM" at bounding box center [85, 116] width 43 height 12
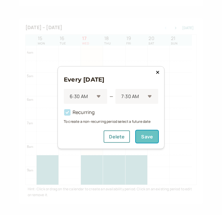
click at [143, 136] on button "Save" at bounding box center [146, 136] width 22 height 12
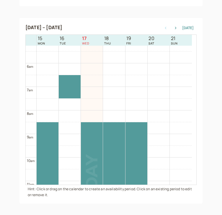
scroll to position [131, 0]
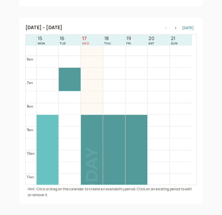
click at [48, 126] on div at bounding box center [48, 168] width 22 height 106
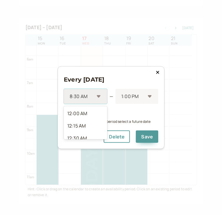
click at [95, 97] on div "8:30 AM" at bounding box center [85, 96] width 43 height 15
click at [91, 122] on div "7:00 AM" at bounding box center [85, 126] width 43 height 12
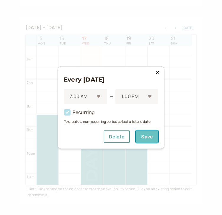
click at [152, 138] on button "Save" at bounding box center [146, 136] width 22 height 12
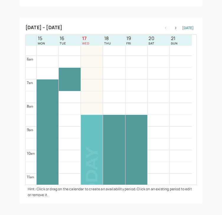
click at [93, 116] on div at bounding box center [92, 168] width 22 height 106
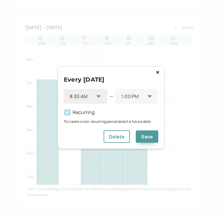
click at [88, 96] on div at bounding box center [81, 96] width 25 height 8
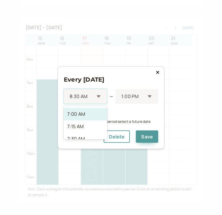
click at [88, 115] on div "7:00 AM" at bounding box center [85, 114] width 43 height 12
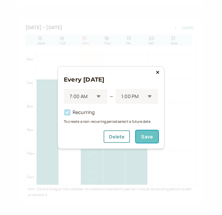
click at [146, 135] on button "Save" at bounding box center [146, 136] width 22 height 12
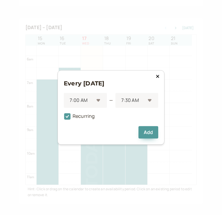
click at [160, 75] on button at bounding box center [157, 76] width 7 height 6
click at [158, 77] on icon at bounding box center [157, 76] width 3 height 3
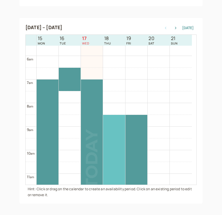
click at [113, 129] on div at bounding box center [114, 168] width 22 height 106
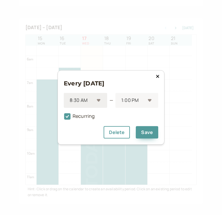
click at [96, 104] on div "8:30 AM" at bounding box center [85, 100] width 43 height 15
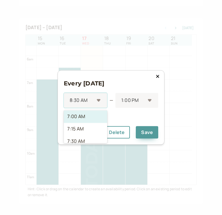
click at [91, 116] on div "7:00 AM" at bounding box center [85, 116] width 43 height 12
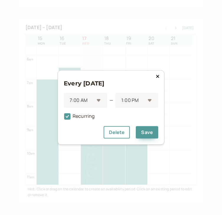
click at [157, 76] on icon at bounding box center [157, 76] width 3 height 3
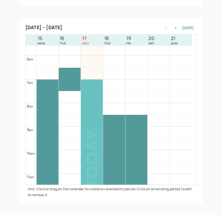
click at [93, 85] on div at bounding box center [92, 150] width 22 height 141
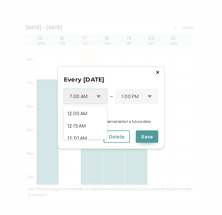
click at [97, 95] on div "7:00 AM" at bounding box center [85, 96] width 43 height 15
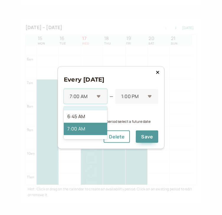
click at [92, 109] on div "6:30 AM" at bounding box center [85, 104] width 43 height 12
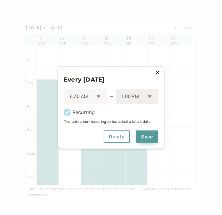
click at [141, 98] on div at bounding box center [133, 96] width 24 height 8
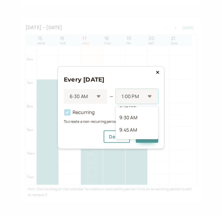
scroll to position [86, 0]
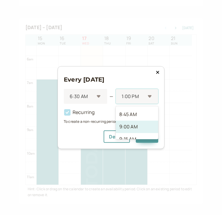
click at [141, 125] on div "9:00 AM" at bounding box center [136, 126] width 42 height 12
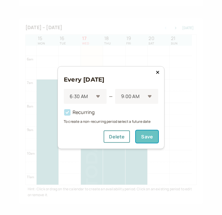
click at [141, 136] on button "Save" at bounding box center [146, 136] width 22 height 12
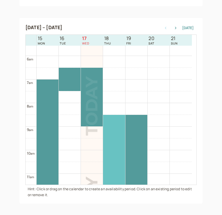
click at [118, 121] on div at bounding box center [114, 168] width 22 height 106
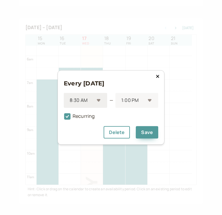
click at [98, 102] on div "8:30 AM" at bounding box center [85, 100] width 43 height 15
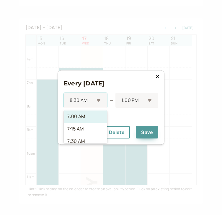
click at [84, 118] on div "7:00 AM" at bounding box center [85, 116] width 43 height 12
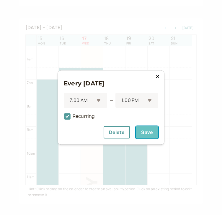
click at [154, 133] on button "Save" at bounding box center [146, 132] width 22 height 12
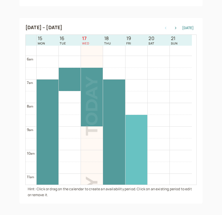
click at [141, 128] on div at bounding box center [136, 168] width 22 height 106
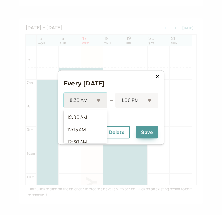
click at [88, 100] on div at bounding box center [81, 101] width 25 height 8
click at [92, 118] on div "7:00 AM" at bounding box center [85, 116] width 43 height 12
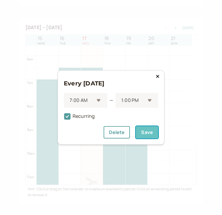
click at [149, 128] on button "Save" at bounding box center [146, 132] width 22 height 12
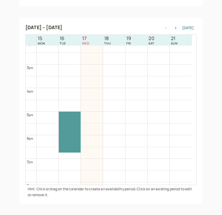
scroll to position [342, 0]
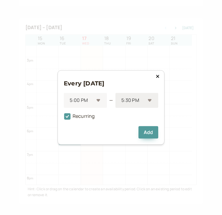
click at [146, 102] on div "5:30 PM" at bounding box center [136, 100] width 43 height 15
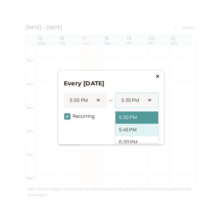
scroll to position [29, 0]
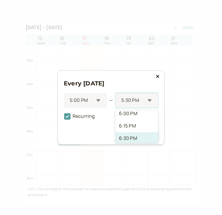
click at [136, 140] on div "6:30 PM" at bounding box center [136, 138] width 43 height 12
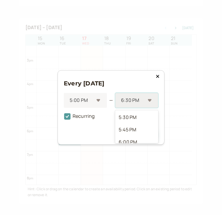
click at [146, 100] on div "6:30 PM" at bounding box center [136, 100] width 43 height 15
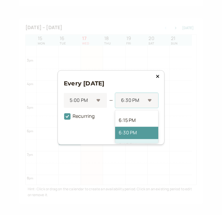
click at [143, 140] on div "6:45 PM" at bounding box center [136, 145] width 43 height 12
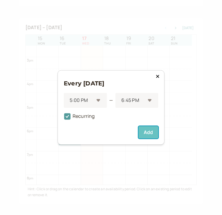
click at [151, 131] on button "Add" at bounding box center [148, 132] width 20 height 12
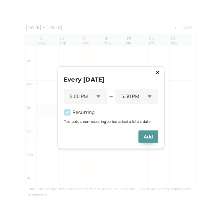
click at [157, 72] on icon at bounding box center [157, 72] width 3 height 3
click at [154, 138] on button "Add" at bounding box center [148, 136] width 20 height 12
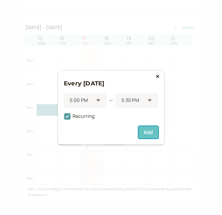
click at [146, 128] on button "Add" at bounding box center [148, 132] width 20 height 12
click at [149, 134] on button "Add" at bounding box center [148, 132] width 20 height 12
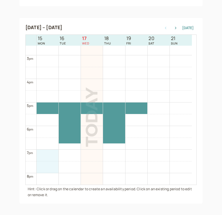
scroll to position [351, 0]
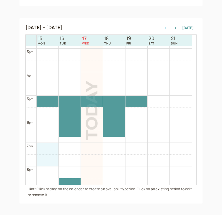
drag, startPoint x: 47, startPoint y: 157, endPoint x: 49, endPoint y: 159, distance: 3.4
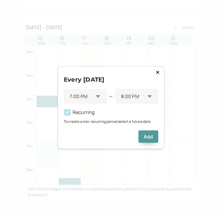
click at [156, 74] on icon at bounding box center [158, 72] width 4 height 5
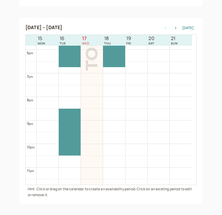
scroll to position [422, 0]
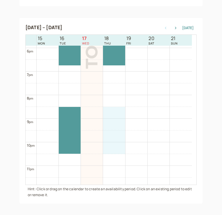
drag, startPoint x: 113, startPoint y: 110, endPoint x: 115, endPoint y: 153, distance: 43.3
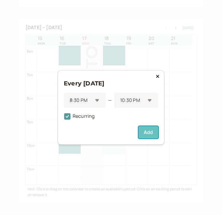
click at [142, 137] on button "Add" at bounding box center [148, 132] width 20 height 12
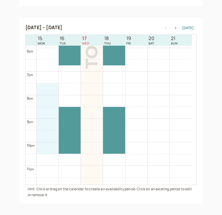
drag, startPoint x: 45, startPoint y: 90, endPoint x: 46, endPoint y: 151, distance: 61.0
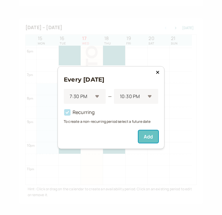
click at [146, 136] on button "Add" at bounding box center [148, 136] width 20 height 12
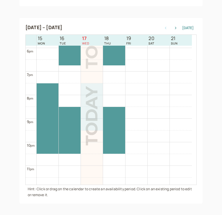
drag, startPoint x: 92, startPoint y: 89, endPoint x: 94, endPoint y: 125, distance: 36.6
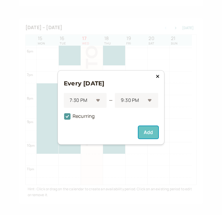
click at [145, 130] on button "Add" at bounding box center [148, 132] width 20 height 12
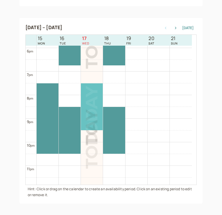
click at [100, 94] on div at bounding box center [92, 106] width 22 height 47
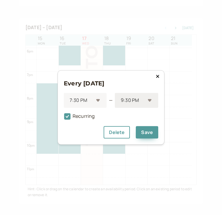
click at [144, 97] on div at bounding box center [132, 101] width 25 height 8
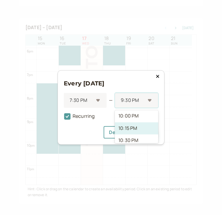
scroll to position [106, 0]
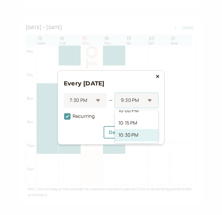
click at [145, 136] on div "10:30 PM" at bounding box center [136, 135] width 43 height 12
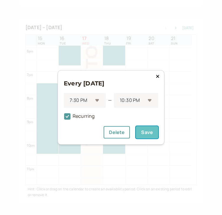
click at [144, 133] on button "Save" at bounding box center [146, 132] width 22 height 12
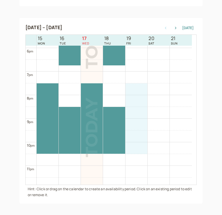
drag, startPoint x: 138, startPoint y: 87, endPoint x: 138, endPoint y: 149, distance: 61.9
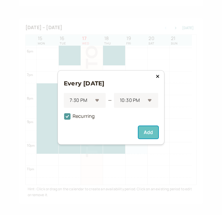
click at [146, 133] on button "Add" at bounding box center [148, 132] width 20 height 12
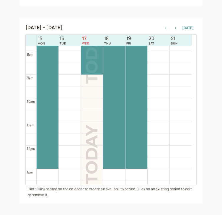
scroll to position [189, 0]
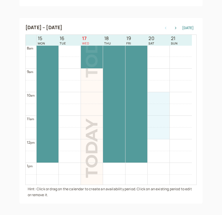
drag, startPoint x: 160, startPoint y: 98, endPoint x: 157, endPoint y: 135, distance: 36.4
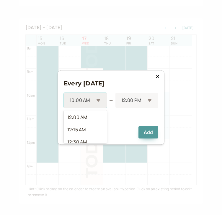
click at [100, 100] on div "10:00 AM" at bounding box center [85, 100] width 43 height 15
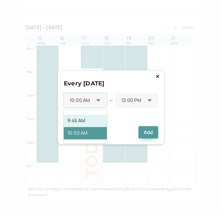
scroll to position [450, 0]
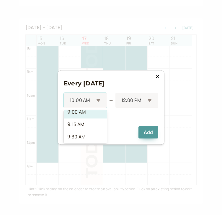
click at [85, 113] on div "9:00 AM" at bounding box center [85, 112] width 43 height 12
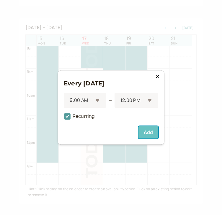
click at [148, 133] on button "Add" at bounding box center [148, 132] width 20 height 12
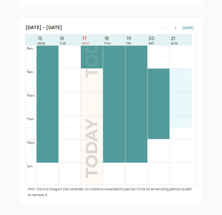
drag, startPoint x: 175, startPoint y: 72, endPoint x: 177, endPoint y: 124, distance: 52.2
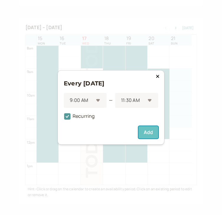
click at [150, 133] on button "Add" at bounding box center [148, 132] width 20 height 12
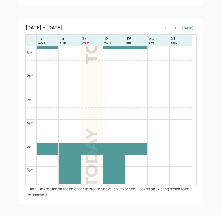
scroll to position [299, 0]
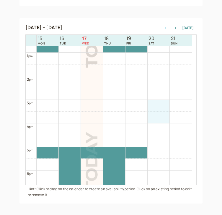
drag, startPoint x: 160, startPoint y: 105, endPoint x: 161, endPoint y: 117, distance: 11.6
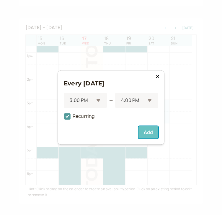
click at [147, 135] on button "Add" at bounding box center [148, 132] width 20 height 12
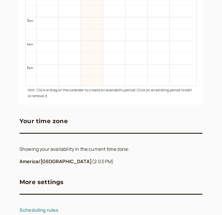
scroll to position [237, 0]
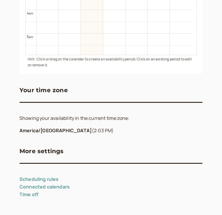
click at [53, 178] on link "Scheduling rules" at bounding box center [38, 179] width 39 height 6
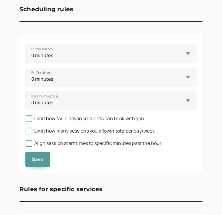
scroll to position [23, 0]
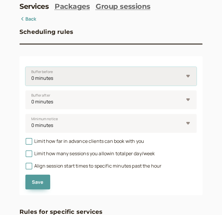
click at [67, 80] on select "0 minutes 5 minutes 10 minutes 15 minutes 30 minutes 45 minutes 1 hour 1.5 hour…" at bounding box center [110, 76] width 171 height 19
click at [25, 67] on select "0 minutes 5 minutes 10 minutes 15 minutes 30 minutes 45 minutes 1 hour 1.5 hour…" at bounding box center [110, 76] width 171 height 19
click at [81, 80] on select "0 minutes 5 minutes 10 minutes 15 minutes 30 minutes 45 minutes 1 hour 1.5 hour…" at bounding box center [110, 76] width 171 height 19
select select "240"
click at [25, 67] on select "0 minutes 5 minutes 10 minutes 15 minutes 30 minutes 45 minutes 1 hour 1.5 hour…" at bounding box center [110, 76] width 171 height 19
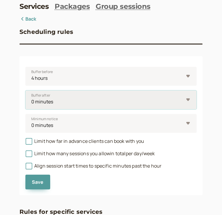
click at [85, 105] on select "0 minutes 5 minutes 10 minutes 15 minutes 30 minutes 45 minutes 1 hour 1.5 hour…" at bounding box center [110, 99] width 171 height 19
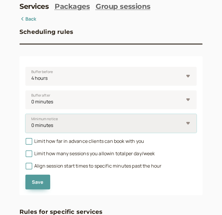
click at [64, 126] on select "0 minutes 5 minutes 10 minutes 15 minutes 30 minutes 45 minutes 1 hour 1.5 hour…" at bounding box center [110, 123] width 171 height 19
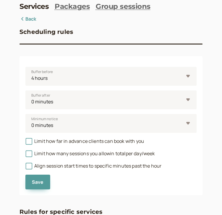
click at [21, 122] on div "Buffer before 0 minutes 5 minutes 10 minutes 15 minutes 30 minutes 45 minutes 1…" at bounding box center [110, 125] width 183 height 139
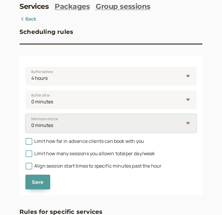
click at [78, 123] on select "0 minutes 5 minutes 10 minutes 15 minutes 30 minutes 45 minutes 1 hour 1.5 hour…" at bounding box center [110, 123] width 171 height 19
select select "360"
click at [25, 114] on select "0 minutes 5 minutes 10 minutes 15 minutes 30 minutes 45 minutes 1 hour 1.5 hour…" at bounding box center [110, 123] width 171 height 19
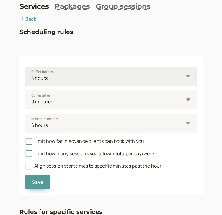
click at [77, 77] on select "0 minutes 5 minutes 10 minutes 15 minutes 30 minutes 45 minutes 1 hour 1.5 hour…" at bounding box center [110, 76] width 171 height 19
click at [86, 81] on select "0 minutes 5 minutes 10 minutes 15 minutes 30 minutes 45 minutes 1 hour 1.5 hour…" at bounding box center [110, 76] width 171 height 19
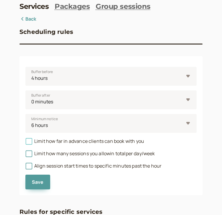
click at [88, 141] on span "Limit how far in advance clients can book with you" at bounding box center [84, 141] width 118 height 6
click at [25, 143] on input "Limit how far in advance clients can book with you" at bounding box center [25, 143] width 0 height 0
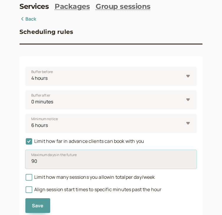
click at [74, 163] on input "90" at bounding box center [110, 159] width 171 height 19
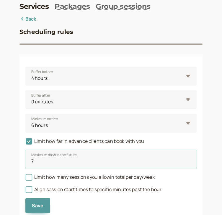
type input "7"
click at [16, 161] on div "introwise Dashboard Dashboard Booking page Booking Scheduling Scheduling Paymen…" at bounding box center [111, 140] width 222 height 326
click at [88, 177] on span "Limit how many sessions you allow in total per day/week" at bounding box center [89, 177] width 129 height 6
click at [25, 179] on input "Limit how many sessions you allow in total per day/week" at bounding box center [25, 179] width 0 height 0
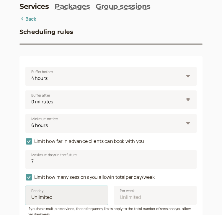
click at [59, 197] on input "Per day" at bounding box center [66, 195] width 82 height 19
type input "1"
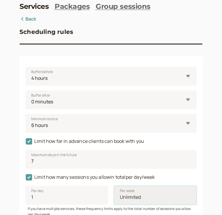
click at [141, 196] on input "Per week" at bounding box center [155, 195] width 82 height 19
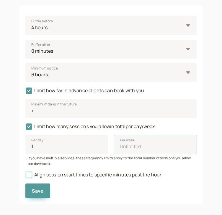
scroll to position [75, 0]
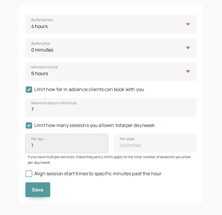
click at [82, 148] on input "1" at bounding box center [66, 143] width 82 height 19
click at [78, 144] on input "1" at bounding box center [66, 143] width 82 height 19
click at [29, 123] on icon at bounding box center [29, 125] width 6 height 6
click at [25, 127] on input "Limit how many sessions you allow in total per day/week" at bounding box center [25, 127] width 0 height 0
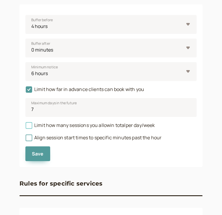
click at [62, 125] on span "Limit how many sessions you allow in total per day/week" at bounding box center [89, 125] width 129 height 6
click at [25, 127] on input "Limit how many sessions you allow in total per day/week" at bounding box center [25, 127] width 0 height 0
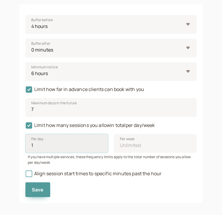
click at [45, 146] on input "1" at bounding box center [66, 143] width 82 height 19
type input "3"
click at [32, 127] on icon at bounding box center [29, 125] width 6 height 6
click at [25, 127] on input "Limit how many sessions you allow in total per day/week" at bounding box center [25, 127] width 0 height 0
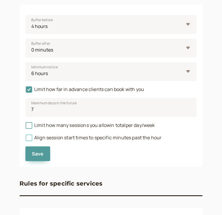
click at [111, 140] on span "Align session start times to specific minutes past the hour" at bounding box center [93, 137] width 136 height 6
click at [25, 139] on input "Align session start times to specific minutes past the hour" at bounding box center [25, 139] width 0 height 0
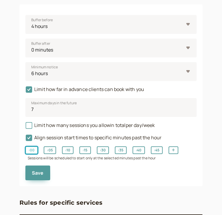
click at [34, 150] on button ": 00" at bounding box center [31, 150] width 12 height 8
click at [106, 149] on button ": 30" at bounding box center [103, 150] width 12 height 8
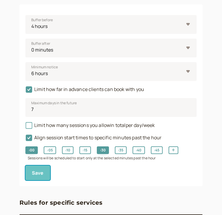
click at [39, 173] on span "Save" at bounding box center [38, 173] width 12 height 6
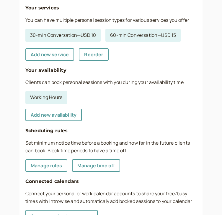
scroll to position [97, 0]
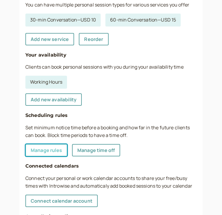
click at [51, 150] on link "Manage rules" at bounding box center [46, 150] width 42 height 12
select select "240"
select select "360"
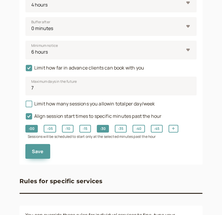
drag, startPoint x: 220, startPoint y: 103, endPoint x: 214, endPoint y: 66, distance: 37.1
click at [214, 66] on div "introwise Dashboard Dashboard Booking page Booking Scheduling Scheduling Paymen…" at bounding box center [111, 76] width 222 height 346
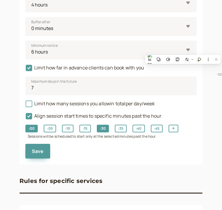
click at [212, 77] on div "introwise Dashboard Dashboard Booking page Booking Scheduling Scheduling Paymen…" at bounding box center [111, 76] width 222 height 346
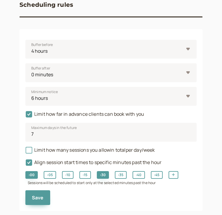
scroll to position [49, 0]
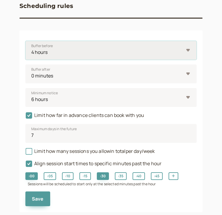
click at [77, 58] on select "0 minutes 5 minutes 10 minutes 15 minutes 30 minutes 45 minutes 1 hour 1.5 hour…" at bounding box center [110, 50] width 171 height 19
select select "0"
click at [25, 41] on select "0 minutes 5 minutes 10 minutes 15 minutes 30 minutes 45 minutes 1 hour 1.5 hour…" at bounding box center [110, 50] width 171 height 19
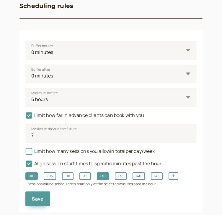
click at [211, 71] on div "introwise Dashboard Dashboard Booking page Booking Scheduling Scheduling Paymen…" at bounding box center [111, 124] width 222 height 346
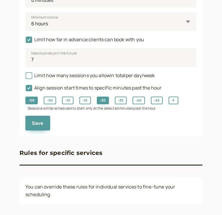
scroll to position [124, 0]
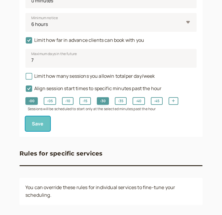
click at [39, 130] on button "Save" at bounding box center [37, 123] width 25 height 15
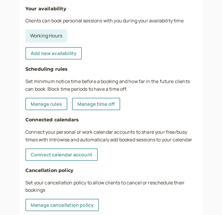
scroll to position [130, 0]
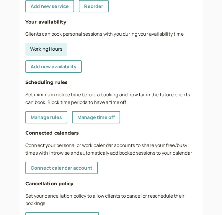
click at [47, 45] on link "Working Hours" at bounding box center [46, 49] width 42 height 13
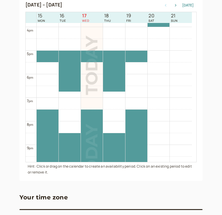
scroll to position [361, 0]
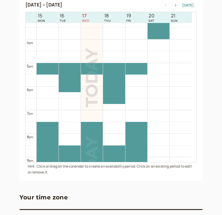
drag, startPoint x: 70, startPoint y: 103, endPoint x: 68, endPoint y: 97, distance: 6.3
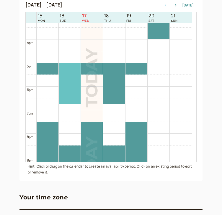
drag, startPoint x: 63, startPoint y: 91, endPoint x: 65, endPoint y: 100, distance: 9.5
click at [75, 101] on div at bounding box center [70, 83] width 22 height 41
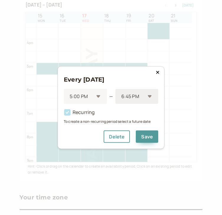
click at [134, 94] on div at bounding box center [132, 96] width 24 height 8
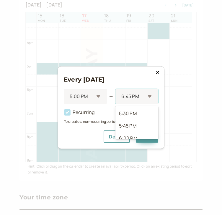
scroll to position [47, 0]
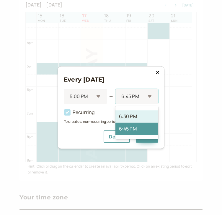
click at [143, 112] on div "6:30 PM" at bounding box center [136, 116] width 43 height 12
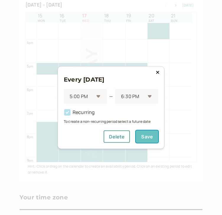
click at [147, 135] on button "Save" at bounding box center [146, 136] width 22 height 12
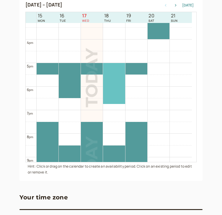
click at [115, 99] on div at bounding box center [114, 83] width 22 height 41
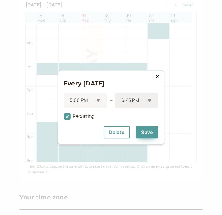
click at [133, 104] on div at bounding box center [132, 101] width 24 height 8
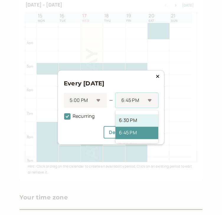
click at [139, 119] on div "6:30 PM" at bounding box center [136, 120] width 43 height 12
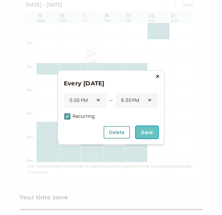
click at [148, 134] on button "Save" at bounding box center [146, 132] width 22 height 12
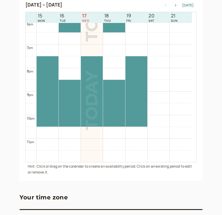
scroll to position [237, 0]
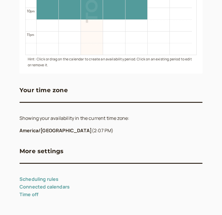
click at [63, 187] on link "Connected calendars" at bounding box center [44, 187] width 50 height 6
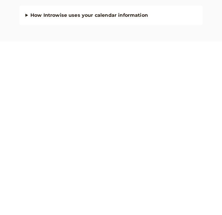
scroll to position [56, 0]
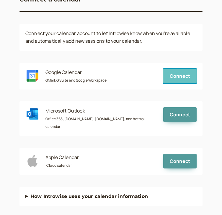
click at [183, 75] on span "Connect" at bounding box center [179, 76] width 20 height 6
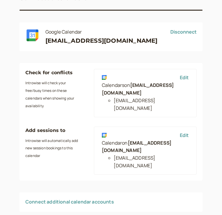
scroll to position [0, 0]
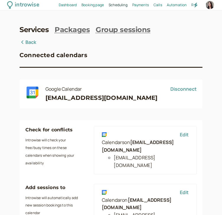
click at [72, 2] on span "Dashboard" at bounding box center [68, 4] width 18 height 5
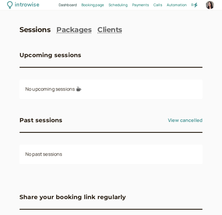
click at [93, 2] on span "Booking page" at bounding box center [92, 4] width 22 height 5
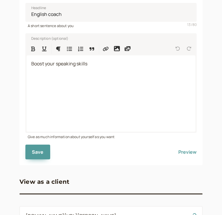
scroll to position [186, 0]
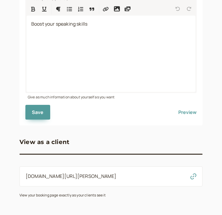
click at [195, 177] on icon "button" at bounding box center [193, 176] width 6 height 6
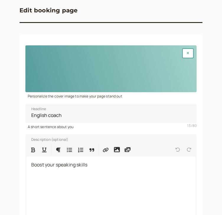
scroll to position [47, 0]
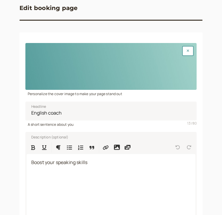
click at [152, 66] on div at bounding box center [110, 66] width 171 height 47
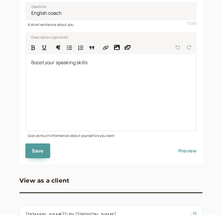
scroll to position [126, 0]
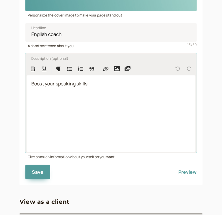
click at [115, 92] on div "Boost your speaking skills" at bounding box center [111, 113] width 168 height 76
click at [101, 84] on p "Boost your speaking skills" at bounding box center [110, 84] width 159 height 8
drag, startPoint x: 104, startPoint y: 87, endPoint x: 12, endPoint y: 83, distance: 91.7
click at [12, 83] on div "introwise Dashboard Dashboard Booking page Booking Scheduling Scheduling Paymen…" at bounding box center [111, 74] width 222 height 401
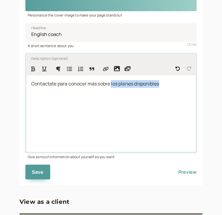
drag, startPoint x: 170, startPoint y: 85, endPoint x: 112, endPoint y: 84, distance: 58.3
click at [112, 84] on p "Contactate para conocer más sobre los planes disponibles" at bounding box center [110, 84] width 159 height 8
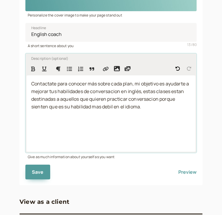
click at [139, 95] on p "Contactate para conocer más sobre cada plan, mi objetivo es ayudarte a mejorar …" at bounding box center [110, 95] width 159 height 31
copy span "Contactate para conocer más sobre cada plan, mi objetivo es ayudarte a mejorar …"
click at [159, 114] on div "Contactate para conocer más sobre cada plan, mi objetivo es ayudarte a mejorar …" at bounding box center [111, 113] width 168 height 76
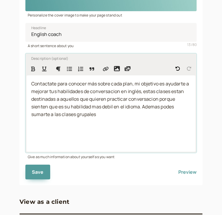
click at [162, 108] on span "Contactate para conocer más sobre cada plan, mi objetivo es ayudarte a mejorar …" at bounding box center [110, 98] width 158 height 37
click at [147, 115] on p "Contactate para conocer más sobre cada plan, mi objetivo es ayudarte a mejorar …" at bounding box center [110, 99] width 159 height 38
click at [146, 113] on p "Contactate para conocer más sobre cada plan, mi objetivo es ayudarte a mejorar …" at bounding box center [110, 99] width 159 height 38
click at [138, 113] on p "Contactate para conocer más sobre cada plan, mi objetivo es ayudarte a mejorar …" at bounding box center [110, 99] width 159 height 38
click at [130, 115] on p "Contactate para conocer más sobre cada plan, mi objetivo es ayudarte a mejorar …" at bounding box center [110, 99] width 159 height 38
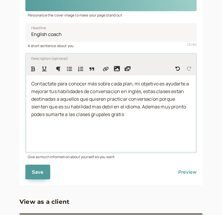
click at [139, 114] on p "Contactate para conocer más sobre cada plan, mi objetivo es ayudarte a mejorar …" at bounding box center [110, 99] width 159 height 38
click at [135, 115] on span "Contactate para conocer más sobre cada plan, mi objetivo es ayudarte a mejorar …" at bounding box center [110, 102] width 158 height 45
click at [134, 115] on span "Contactate para conocer más sobre cada plan, mi objetivo es ayudarte a mejorar …" at bounding box center [110, 102] width 158 height 45
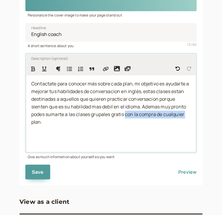
drag, startPoint x: 126, startPoint y: 114, endPoint x: 192, endPoint y: 113, distance: 66.3
click at [192, 113] on div "Contactate para conocer más sobre cada plan, mi objetivo es ayudarte a mejorar …" at bounding box center [111, 113] width 168 height 76
click at [181, 116] on span "Contactate para conocer más sobre cada plan, mi objetivo es ayudarte a mejorar …" at bounding box center [110, 102] width 158 height 45
click at [178, 118] on p "Contactate para conocer más sobre cada plan, mi objetivo es ayudarte a mejorar …" at bounding box center [110, 103] width 159 height 46
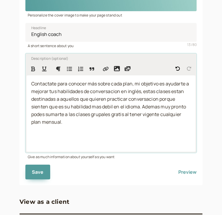
click at [171, 113] on span "Contactate para conocer más sobre cada plan, mi objetivo es ayudarte a mejorar …" at bounding box center [110, 102] width 158 height 45
copy span "Contactate para conocer más sobre cada plan, mi objetivo es ayudarte a mejorar …"
click at [112, 124] on p "Contactate para conocer más sobre cada plan, mi objetivo es ayudarte a mejorar …" at bounding box center [110, 103] width 159 height 46
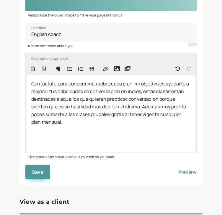
click at [71, 115] on span "Contactate para conocer más sobre cada plan, mi objetivo es ayudarte a mejorar …" at bounding box center [110, 102] width 158 height 45
click at [87, 115] on span "Contactate para conocer más sobre cada plan, mi objetivo es ayudarte a mejorar …" at bounding box center [110, 102] width 158 height 45
click at [104, 115] on span "Contactate para conocer más sobre cada plan, mi objetivo es ayudarte a mejorar …" at bounding box center [110, 102] width 158 height 45
click at [113, 115] on span "Contactate para conocer más sobre cada plan, mi objetivo es ayudarte a mejorar …" at bounding box center [110, 102] width 158 height 45
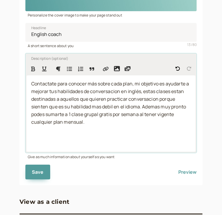
click at [123, 115] on span "Contactate para conocer más sobre cada plan, mi objetivo es ayudarte a mejorar …" at bounding box center [110, 102] width 158 height 45
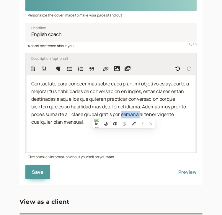
click at [123, 115] on span "Contactate para conocer más sobre cada plan, mi objetivo es ayudarte a mejorar …" at bounding box center [110, 102] width 158 height 45
copy span "Contactate para conocer más sobre cada plan, mi objetivo es ayudarte a mejorar …"
click at [82, 120] on span "Contactate para conocer más sobre cada plan, mi objetivo es ayudarte a mejorar …" at bounding box center [110, 102] width 158 height 45
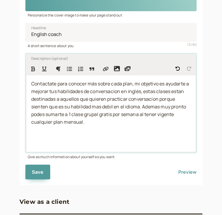
click at [86, 123] on p "Contactate para conocer más sobre cada plan, mi objetivo es ayudarte a mejorar …" at bounding box center [110, 103] width 159 height 46
drag, startPoint x: 90, startPoint y: 127, endPoint x: 133, endPoint y: 85, distance: 59.4
click at [133, 85] on div "Contactate para conocer más sobre cada plan, mi objetivo es ayudarte a mejorar …" at bounding box center [111, 113] width 168 height 76
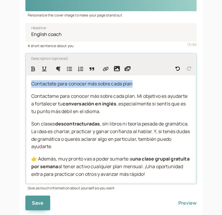
drag, startPoint x: 30, startPoint y: 96, endPoint x: 25, endPoint y: 84, distance: 13.3
click at [25, 84] on div "Description (optional) Contactate para conocer más sobre cada plan Contactame p…" at bounding box center [110, 118] width 171 height 131
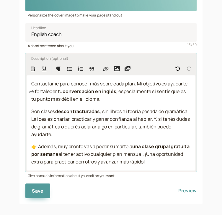
click at [142, 97] on p "Contactame para conocer más sobre cada plan. Mi objetivo es ayudarte a fortalec…" at bounding box center [110, 91] width 159 height 23
click at [152, 112] on span ", sin libros ni teoría pesada de gramática. La idea es charlar, practicar y gan…" at bounding box center [110, 122] width 159 height 29
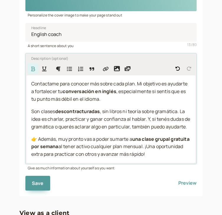
click at [184, 131] on div "Contactame para conocer más sobre cada plan. Mi objetivo es ayudarte a fortalec…" at bounding box center [111, 118] width 168 height 87
click at [41, 120] on span ", sin libros ni teoría sobre gramática. La idea es charlar, practicar y ganar c…" at bounding box center [110, 119] width 159 height 22
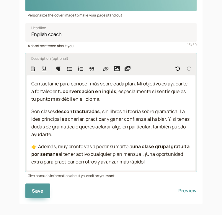
click at [71, 132] on p "Son clases descontracturadas , sin libros ni teoría sobre gramática. La idea pr…" at bounding box center [110, 123] width 159 height 31
click at [171, 121] on span ", sin libros ni teoría sobre gramática. La idea principal es charlar, practicar…" at bounding box center [110, 122] width 159 height 29
click at [168, 119] on span ", sin libros ni teoría sobre gramática. La idea principal es charlar, practicar…" at bounding box center [110, 122] width 159 height 29
drag, startPoint x: 166, startPoint y: 118, endPoint x: 169, endPoint y: 121, distance: 3.7
click at [169, 121] on span ", sin libros ni teoría sobre gramática. La idea principal es charlar, practicar…" at bounding box center [110, 122] width 159 height 29
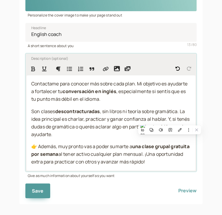
click at [173, 120] on span ", sin libros ni teoría sobre gramática. La idea principal es charlar, practicar…" at bounding box center [110, 122] width 159 height 29
click at [168, 122] on p "Son clases descontracturadas , sin libros ni teoría sobre gramática. La idea pr…" at bounding box center [110, 123] width 159 height 31
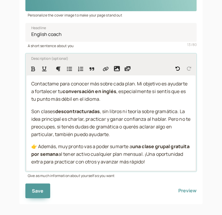
click at [119, 134] on p "Son clases descontracturadas , sin libros ni teoría sobre gramática. La idea pr…" at bounding box center [110, 123] width 159 height 31
click at [130, 135] on p "Son clases descontracturadas , sin libros ni teoría sobre gramática. La idea pr…" at bounding box center [110, 123] width 159 height 31
click at [158, 151] on p "👉 Además, muy pronto vas a poder sumarte a una clase grupal gratuita por semana…" at bounding box center [110, 154] width 159 height 23
drag, startPoint x: 167, startPoint y: 155, endPoint x: 176, endPoint y: 155, distance: 8.3
click at [176, 155] on span "al tener activo cualquier plan mensual. ¡Una oportunidad extra para practicar c…" at bounding box center [107, 158] width 153 height 14
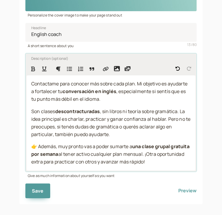
click at [70, 162] on span "al tener activo cualquier plan mensual. ¡Otra oportunidad extra para practicar …" at bounding box center [107, 158] width 153 height 14
click at [170, 155] on span "al tener activo cualquier plan mensual. ¡Otra oportunidad para practicar con ot…" at bounding box center [107, 158] width 153 height 14
click at [130, 155] on span "al tener activo cualquier plan mensual. ¡Otra oportunidad para practicar con ot…" at bounding box center [107, 158] width 153 height 14
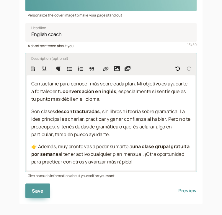
click at [168, 164] on p "👉 Además, muy pronto vas a poder sumarte a una clase grupal gratuita por semana…" at bounding box center [110, 154] width 159 height 23
drag, startPoint x: 168, startPoint y: 164, endPoint x: 20, endPoint y: 74, distance: 173.4
click at [20, 74] on div "Personalize the cover image to make your page stand out English coach Headline …" at bounding box center [110, 79] width 183 height 250
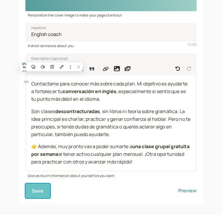
click at [38, 189] on span "Save" at bounding box center [38, 191] width 12 height 6
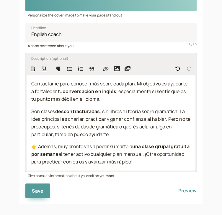
click at [169, 164] on p "👉 Además, muy pronto vas a poder sumarte a una clase grupal gratuita por semana…" at bounding box center [110, 154] width 159 height 23
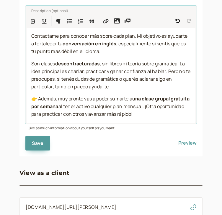
scroll to position [187, 0]
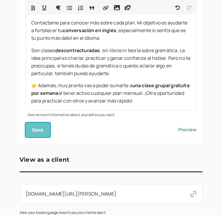
click at [43, 133] on button "Save" at bounding box center [37, 130] width 25 height 15
click at [184, 130] on button "Preview" at bounding box center [187, 130] width 18 height 15
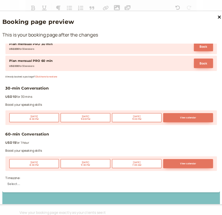
scroll to position [0, 0]
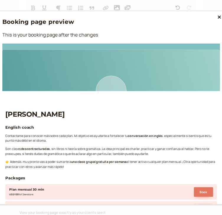
click at [219, 18] on icon at bounding box center [218, 16] width 3 height 3
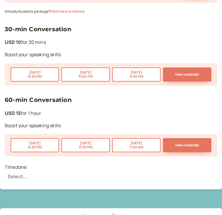
scroll to position [269, 0]
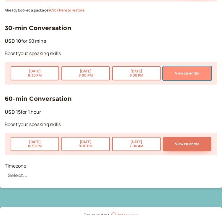
click at [198, 71] on button "View calendar" at bounding box center [187, 73] width 48 height 14
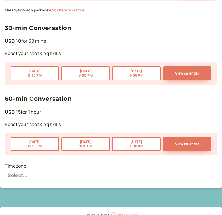
scroll to position [299, 0]
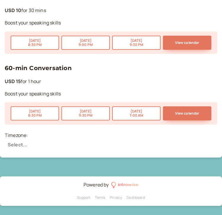
click at [40, 144] on div at bounding box center [111, 145] width 206 height 9
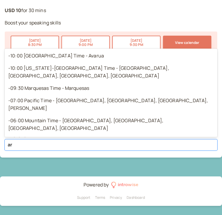
type input "arg"
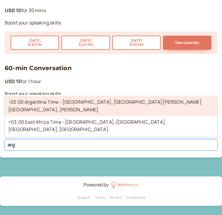
click at [74, 116] on div "-03:00 Argentina Time - [GEOGRAPHIC_DATA], [GEOGRAPHIC_DATA][PERSON_NAME][GEOGR…" at bounding box center [111, 106] width 212 height 20
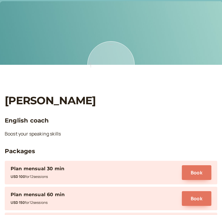
scroll to position [5, 0]
